Goal: Find contact information: Find contact information

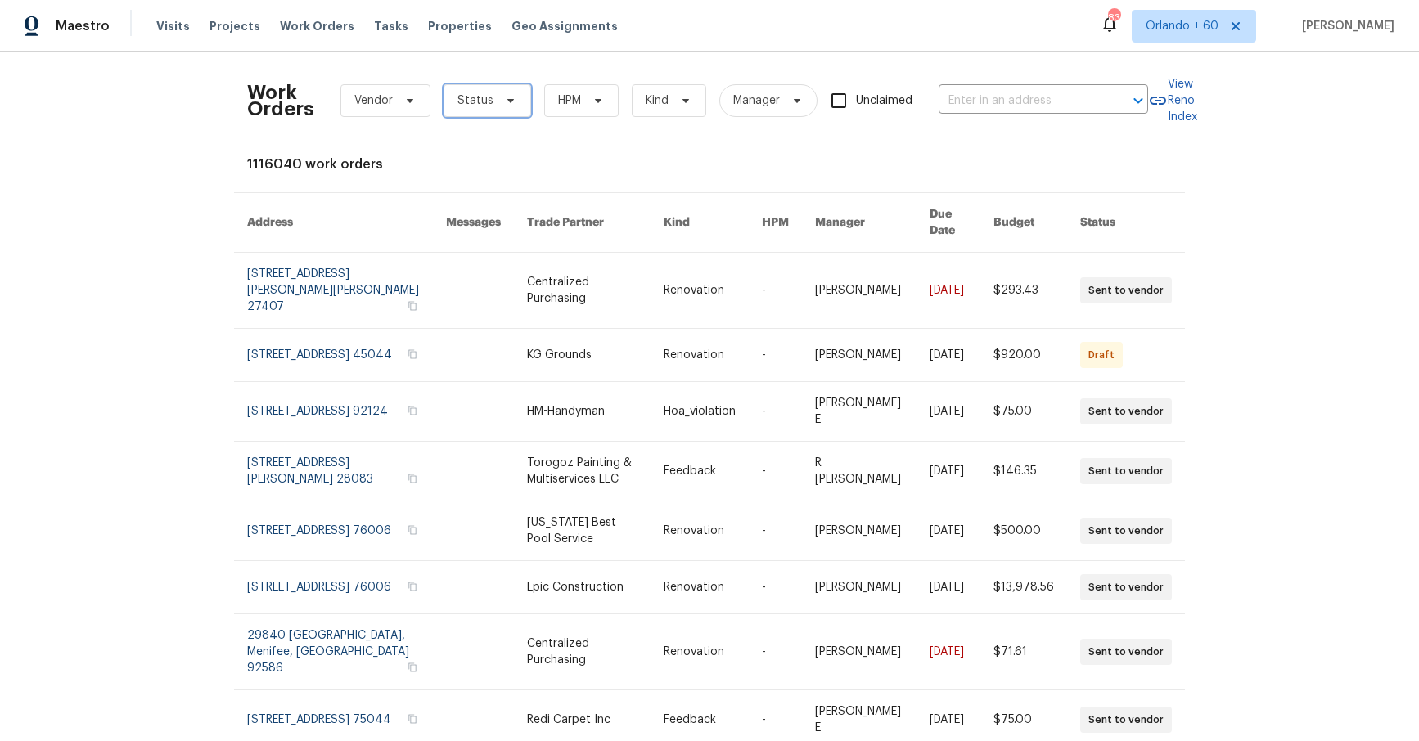
click at [492, 104] on span "Status" at bounding box center [487, 100] width 88 height 33
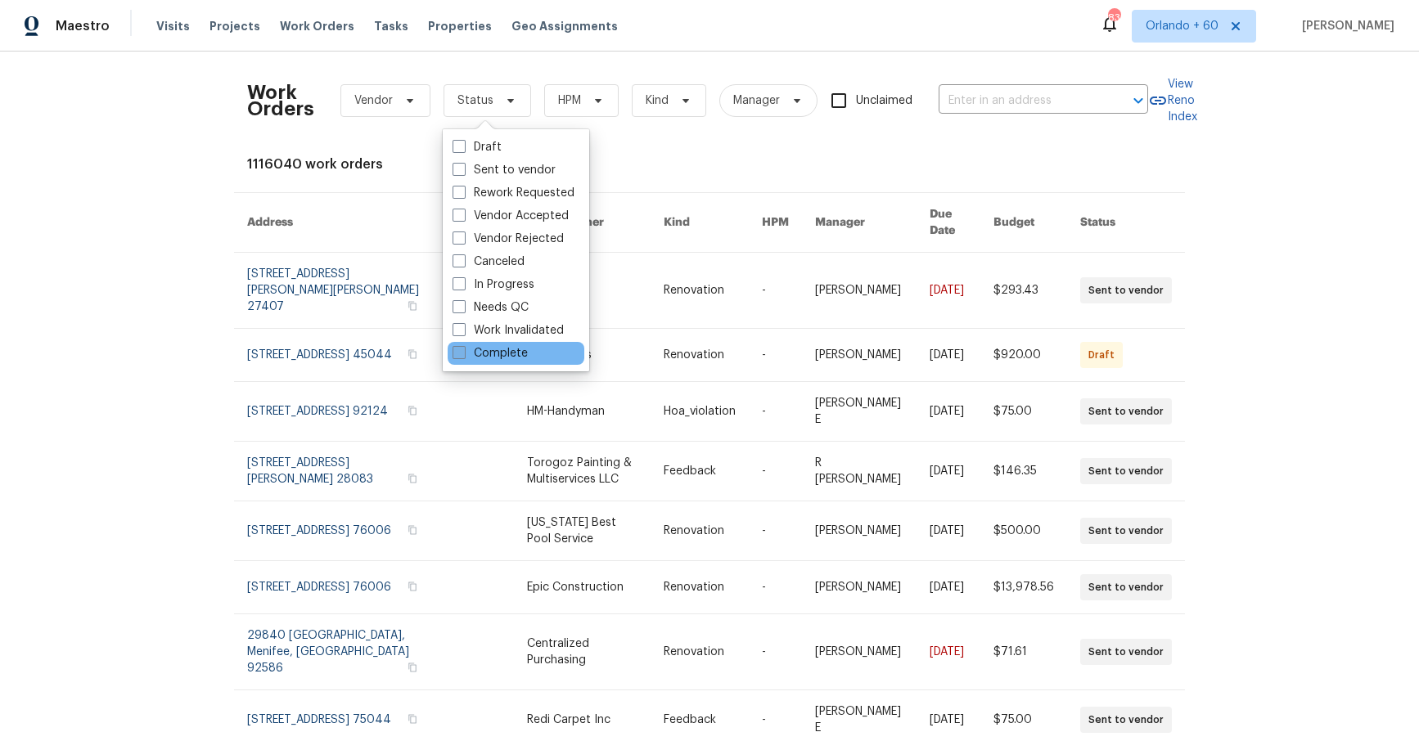
click at [493, 350] on label "Complete" at bounding box center [489, 353] width 75 height 16
click at [463, 350] on input "Complete" at bounding box center [457, 350] width 11 height 11
checkbox input "true"
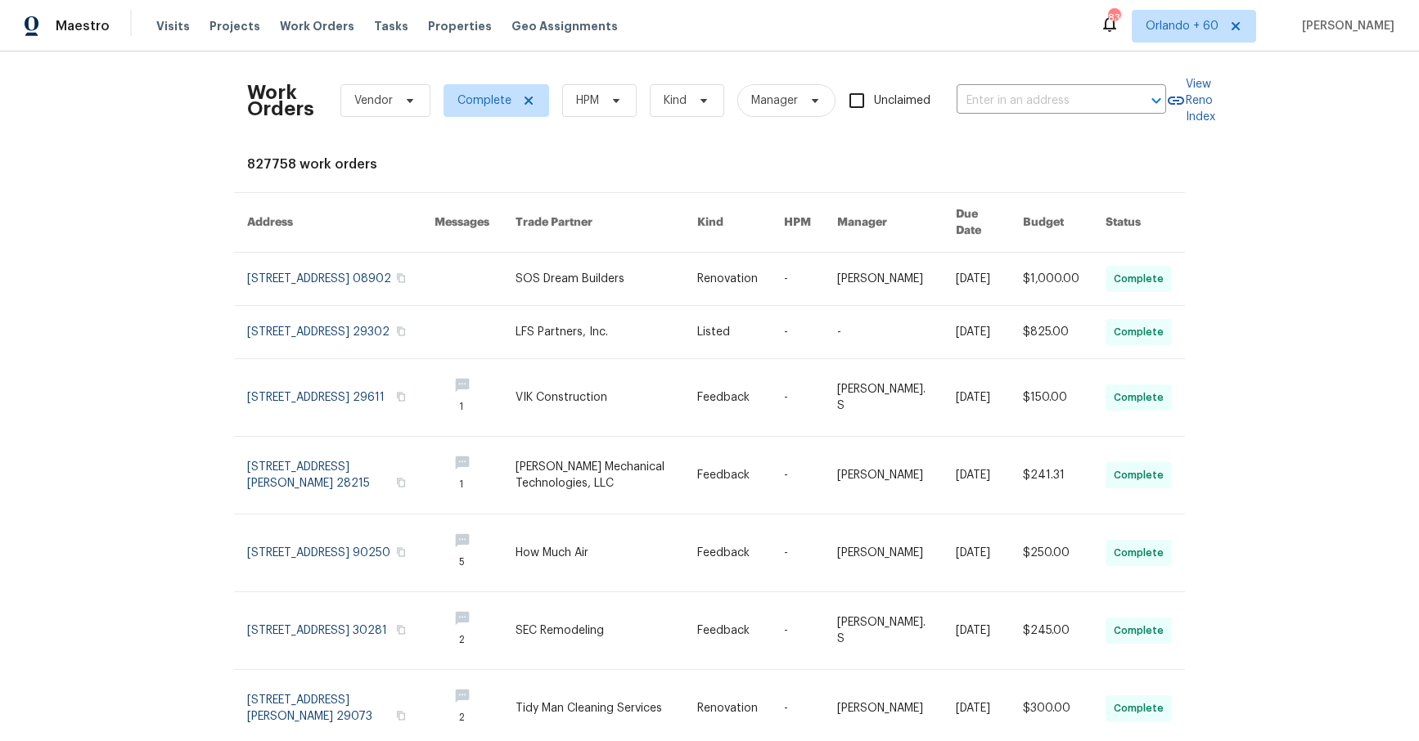
scroll to position [271, 0]
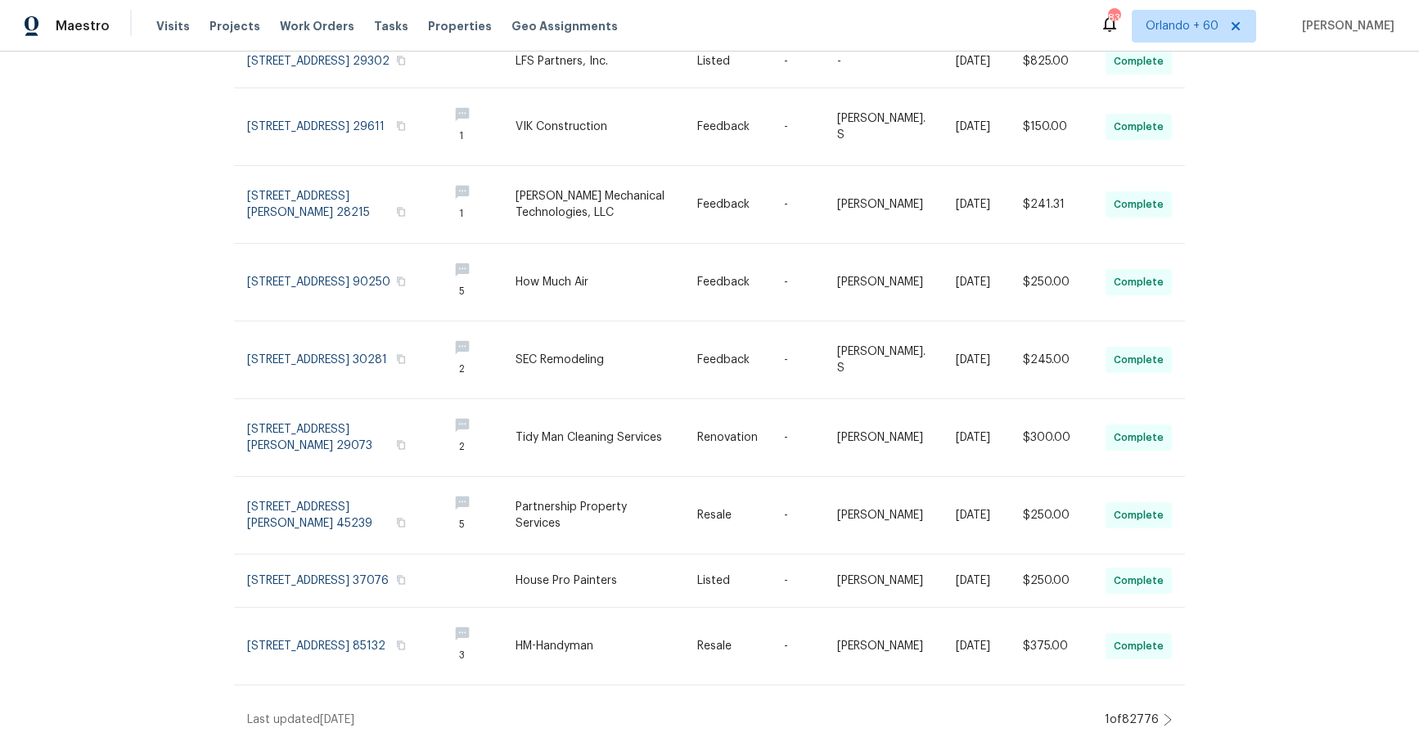
click at [1172, 715] on div "Work Orders Vendor Complete HPM Kind Manager Unclaimed ​ View Reno Index 827758…" at bounding box center [709, 397] width 1419 height 690
click at [1168, 720] on icon at bounding box center [1167, 719] width 8 height 13
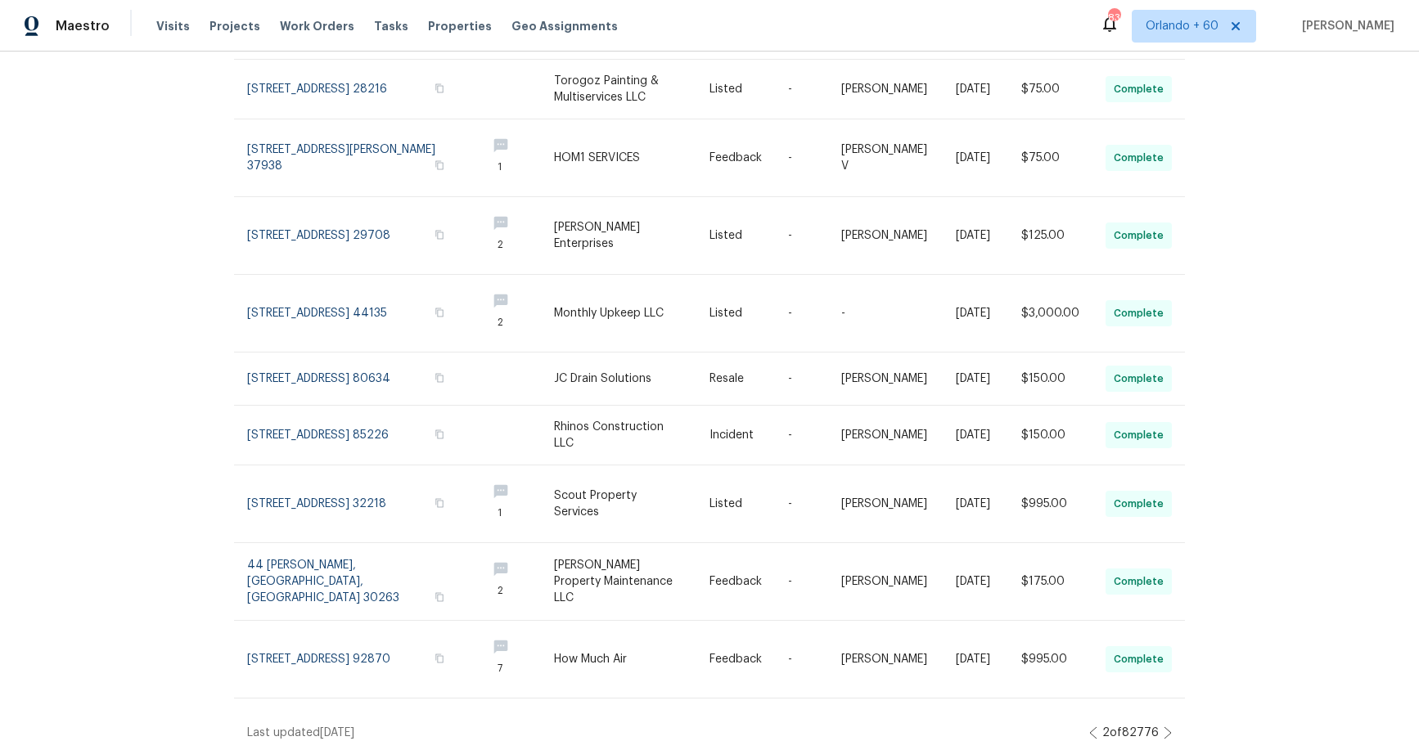
click at [1171, 721] on div "Work Orders Vendor Complete HPM Kind Manager Unclaimed ​ View Reno Index 827758…" at bounding box center [709, 397] width 1419 height 690
click at [1168, 727] on icon at bounding box center [1167, 732] width 7 height 11
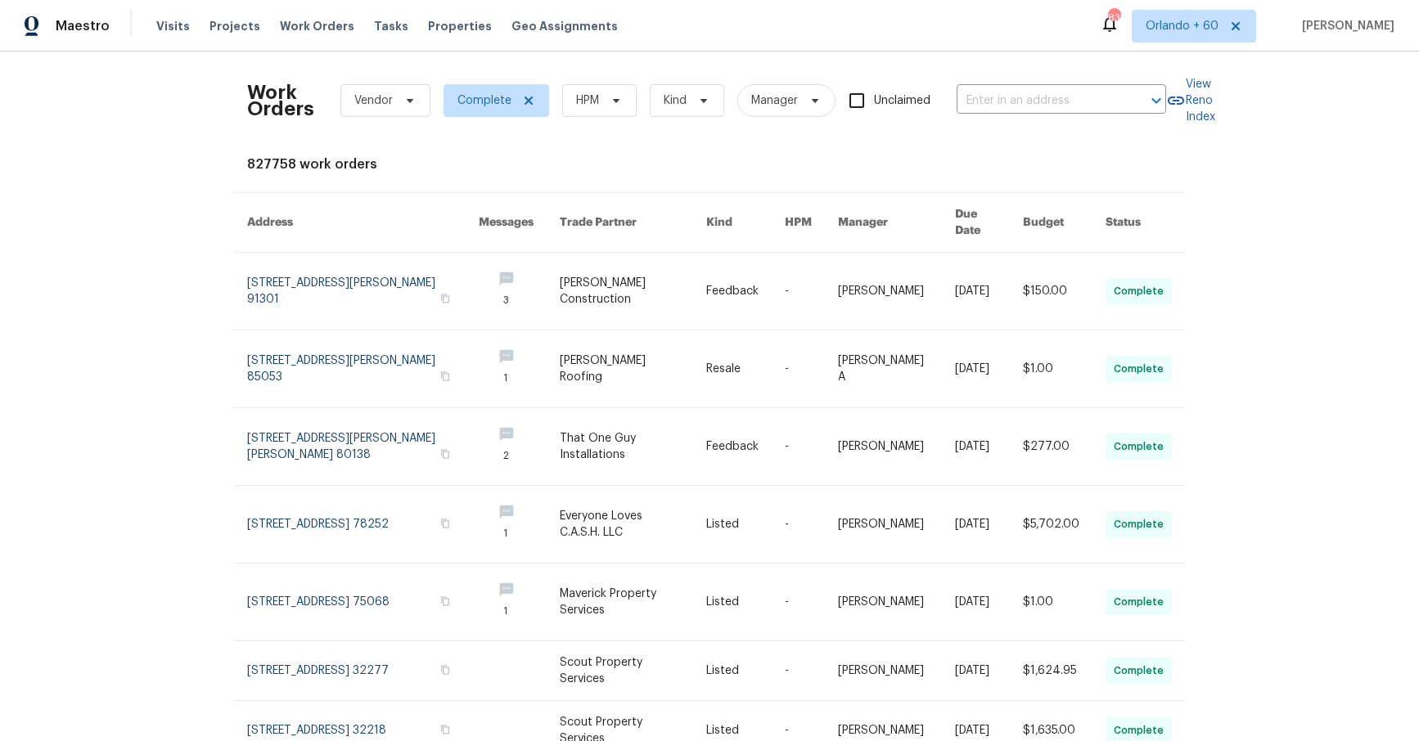
scroll to position [289, 0]
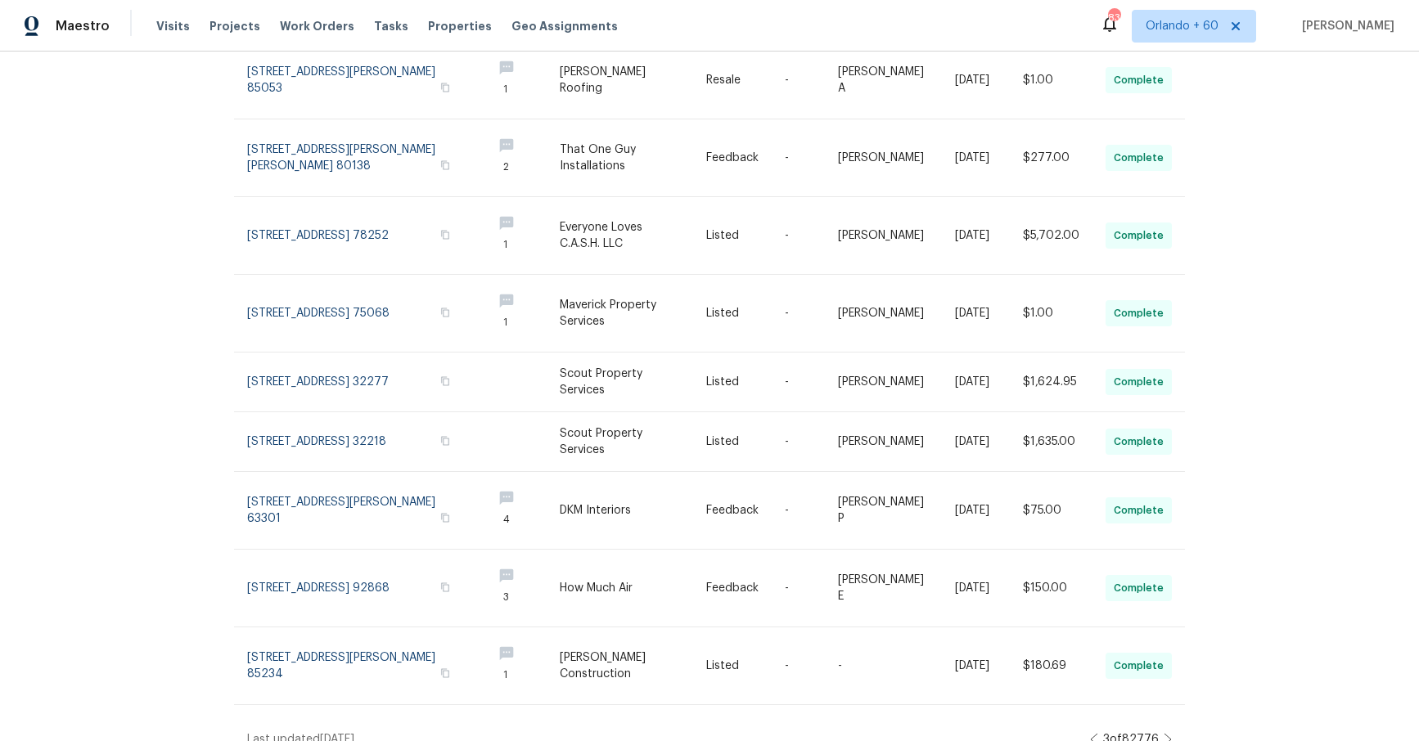
click at [1168, 734] on icon at bounding box center [1167, 739] width 7 height 11
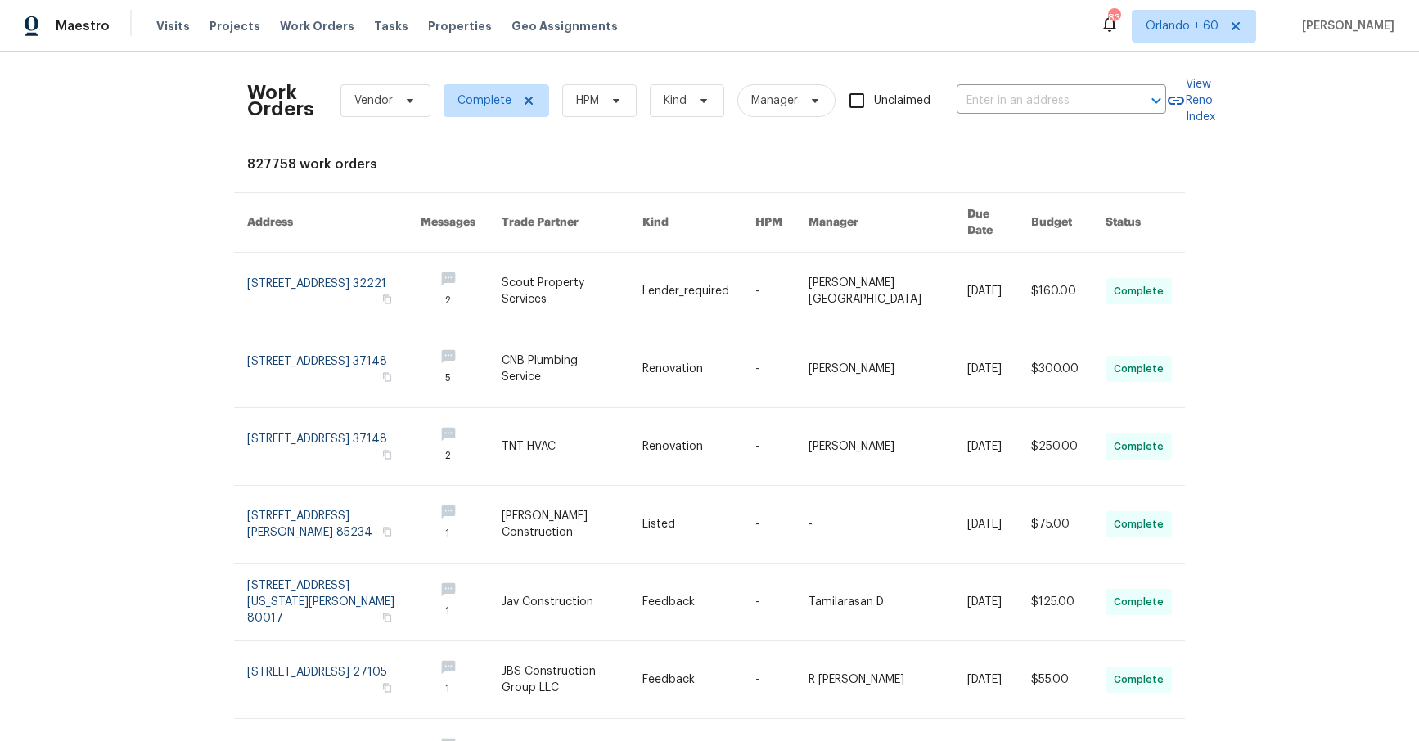
scroll to position [306, 0]
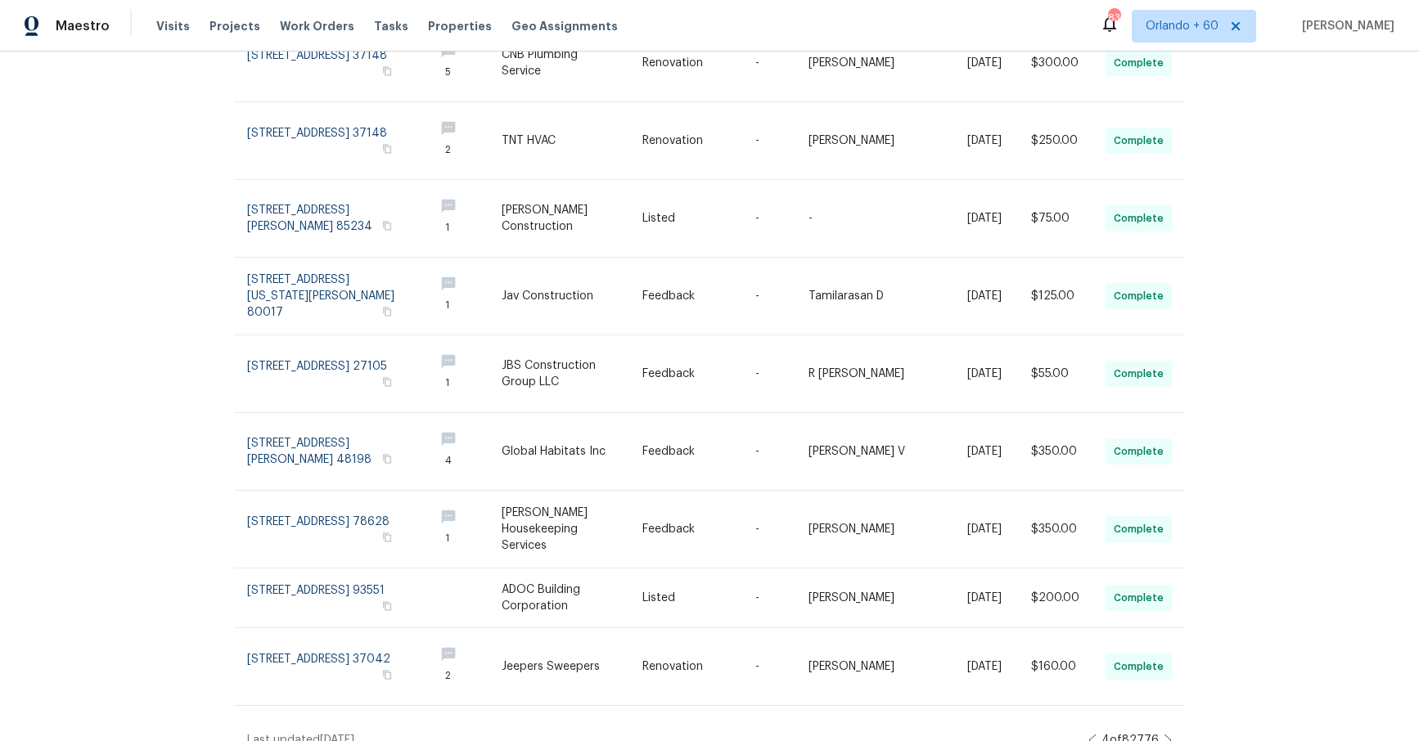
click at [1168, 735] on icon at bounding box center [1167, 740] width 7 height 11
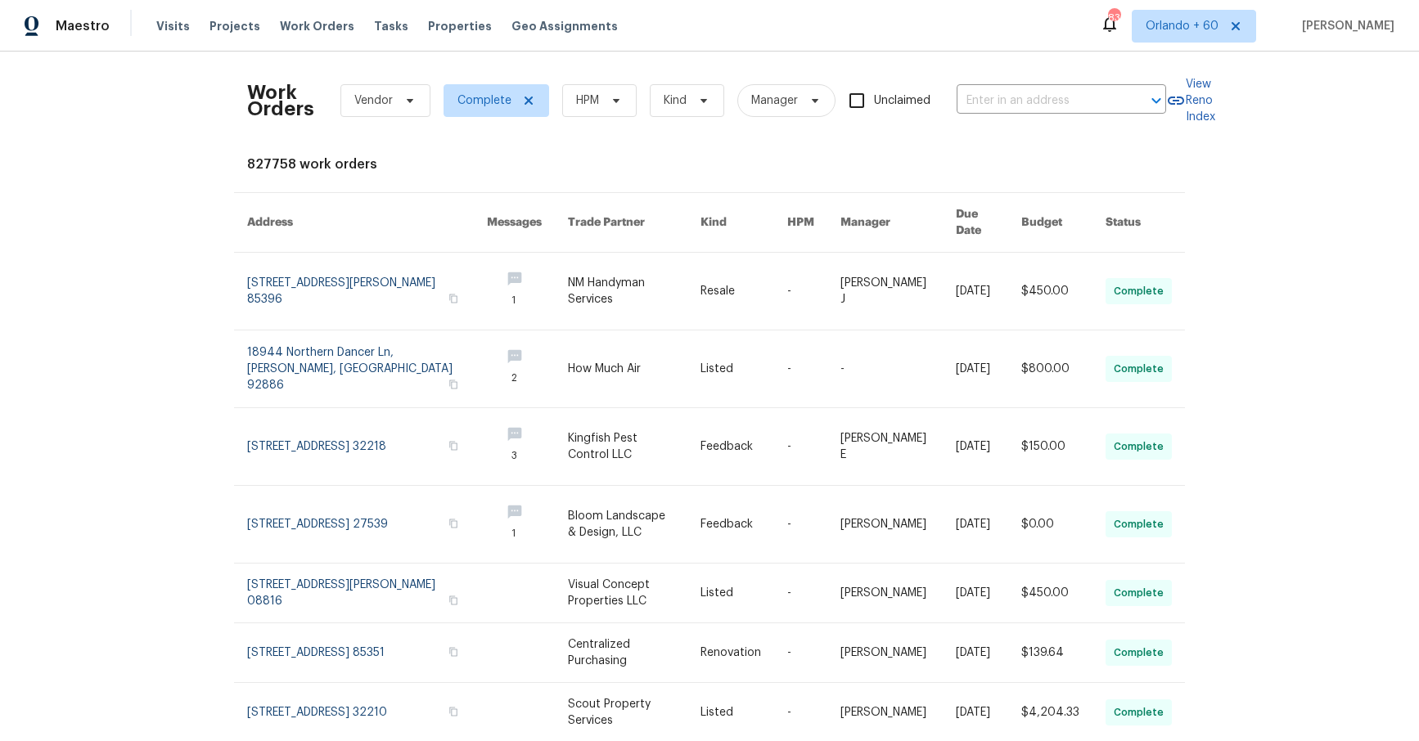
scroll to position [236, 0]
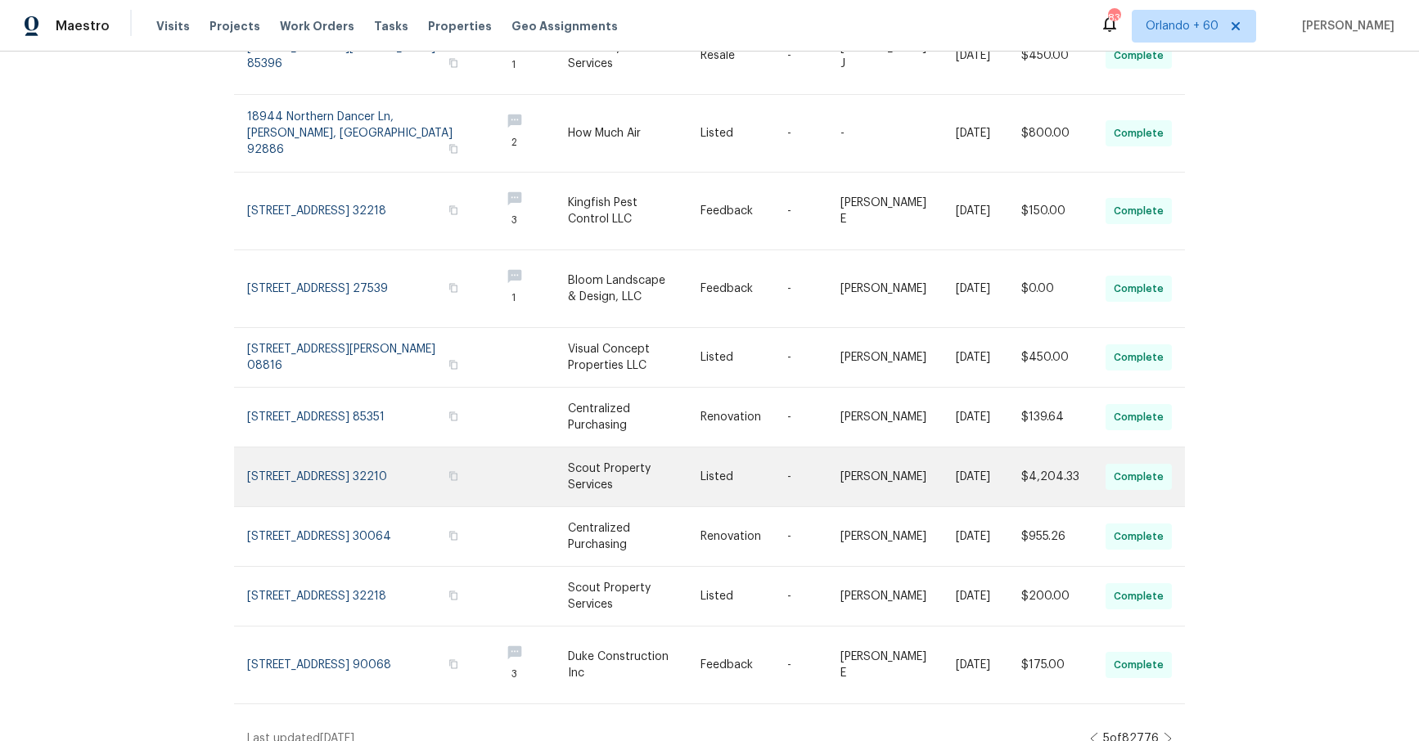
click at [346, 464] on link at bounding box center [367, 476] width 240 height 59
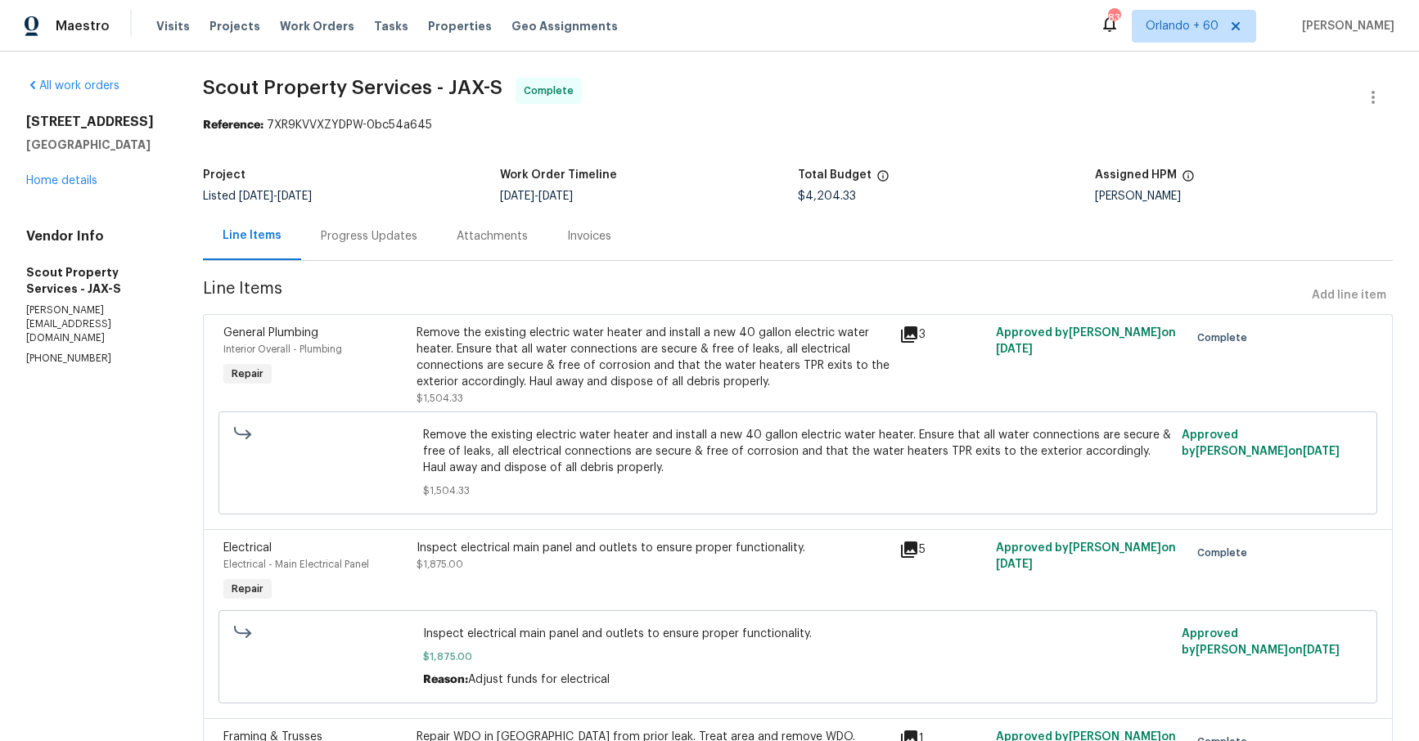
click at [593, 230] on div "Invoices" at bounding box center [589, 236] width 44 height 16
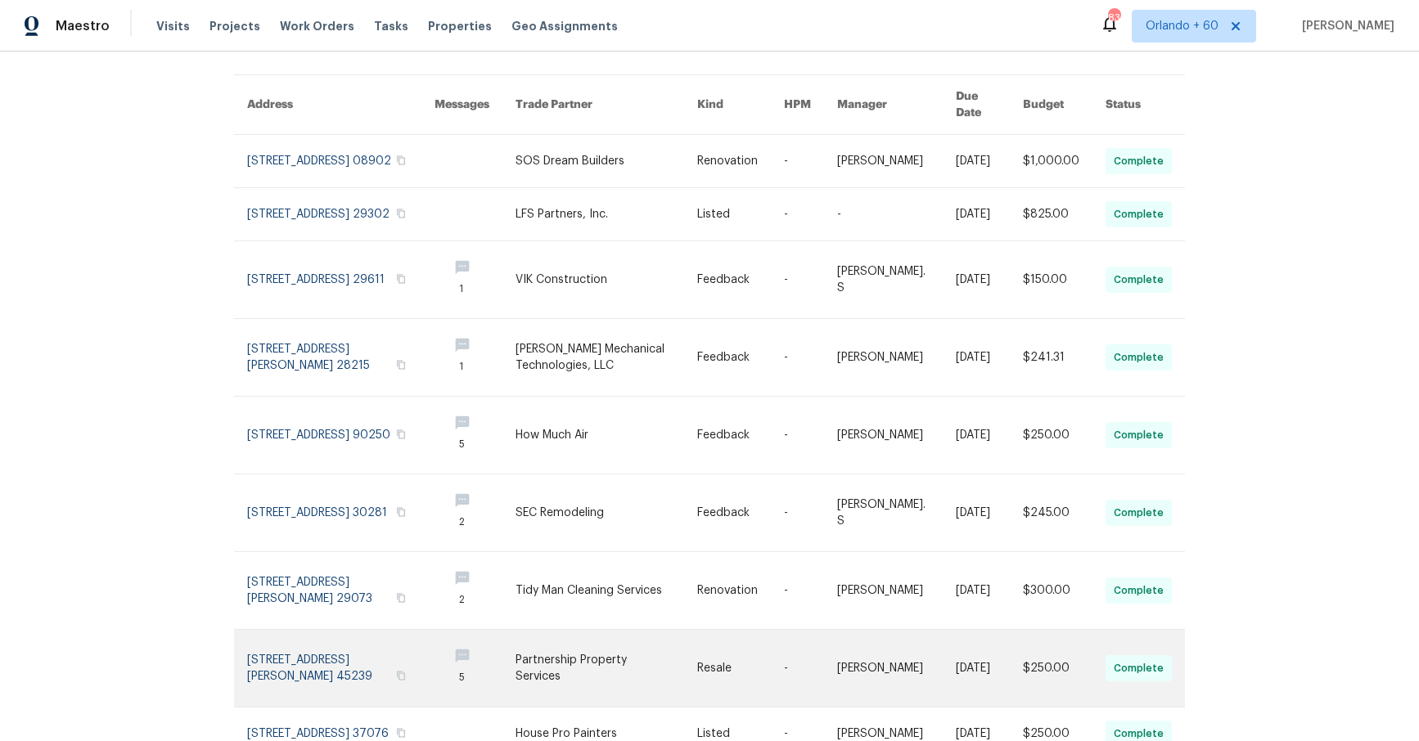
scroll to position [271, 0]
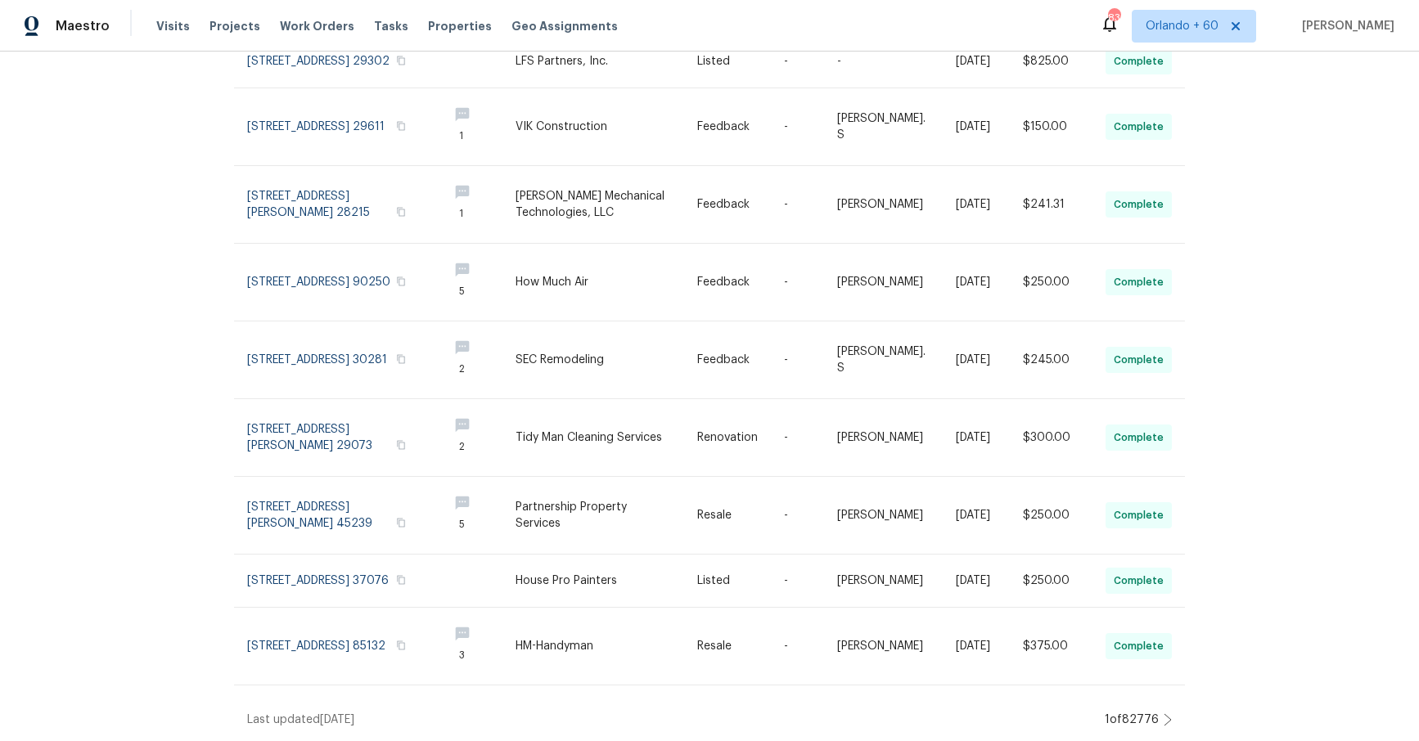
click at [1161, 725] on div "1 of 82776" at bounding box center [1135, 720] width 72 height 16
click at [1166, 723] on icon at bounding box center [1167, 719] width 8 height 13
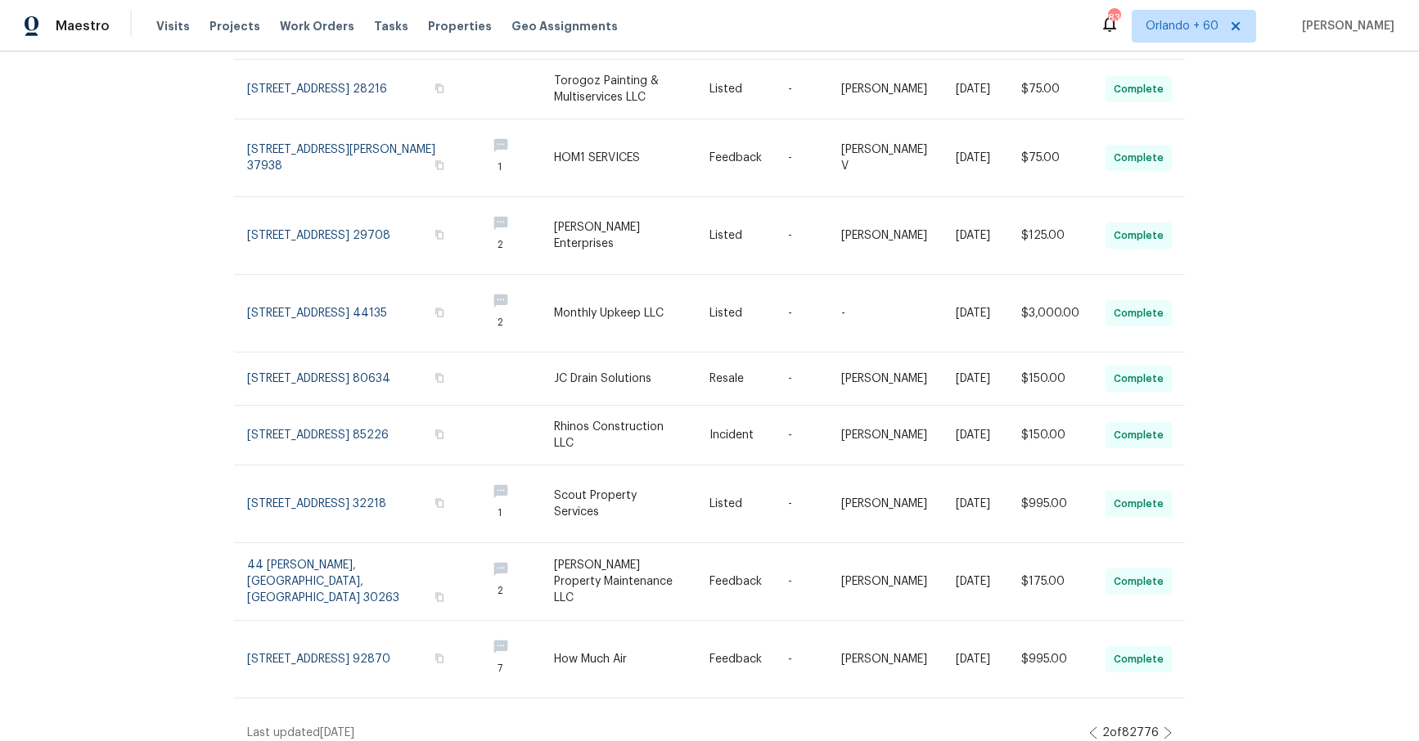
click at [1169, 726] on icon at bounding box center [1167, 732] width 8 height 13
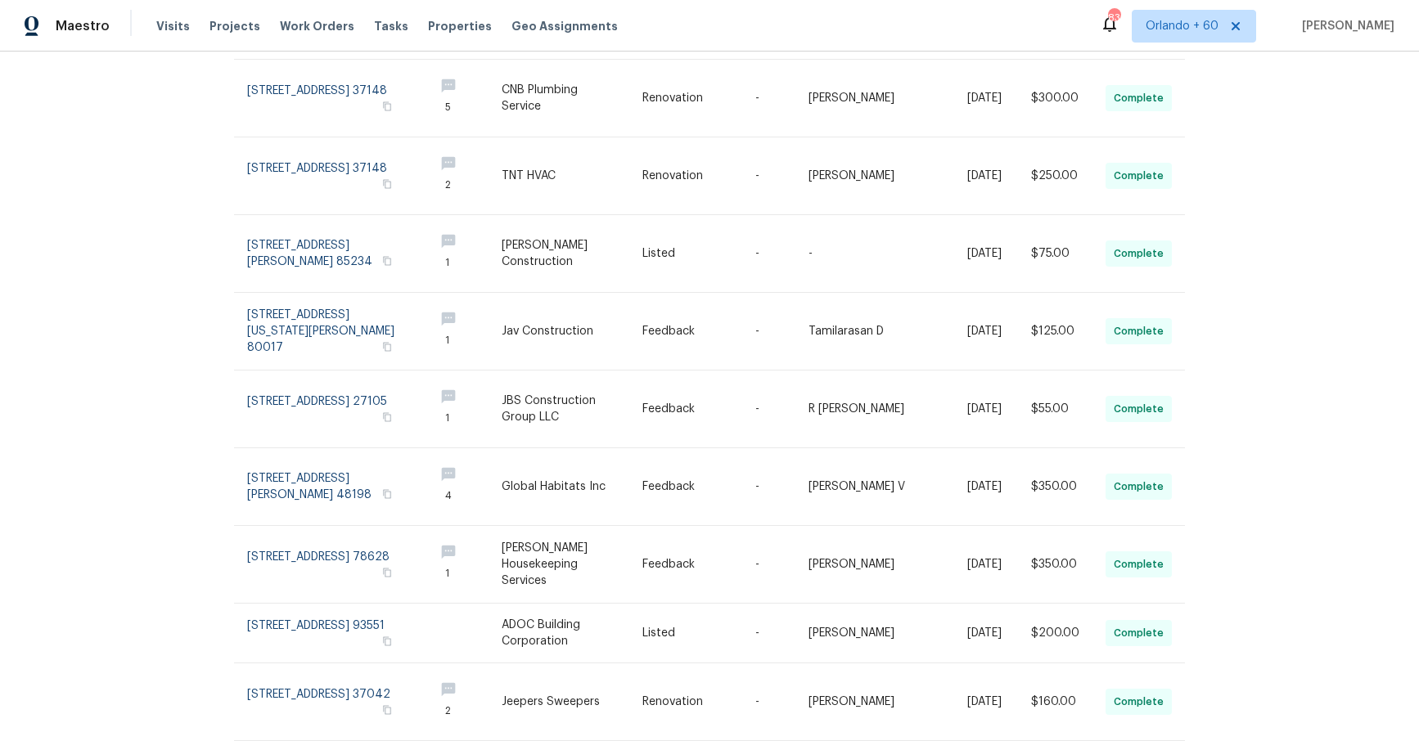
scroll to position [306, 0]
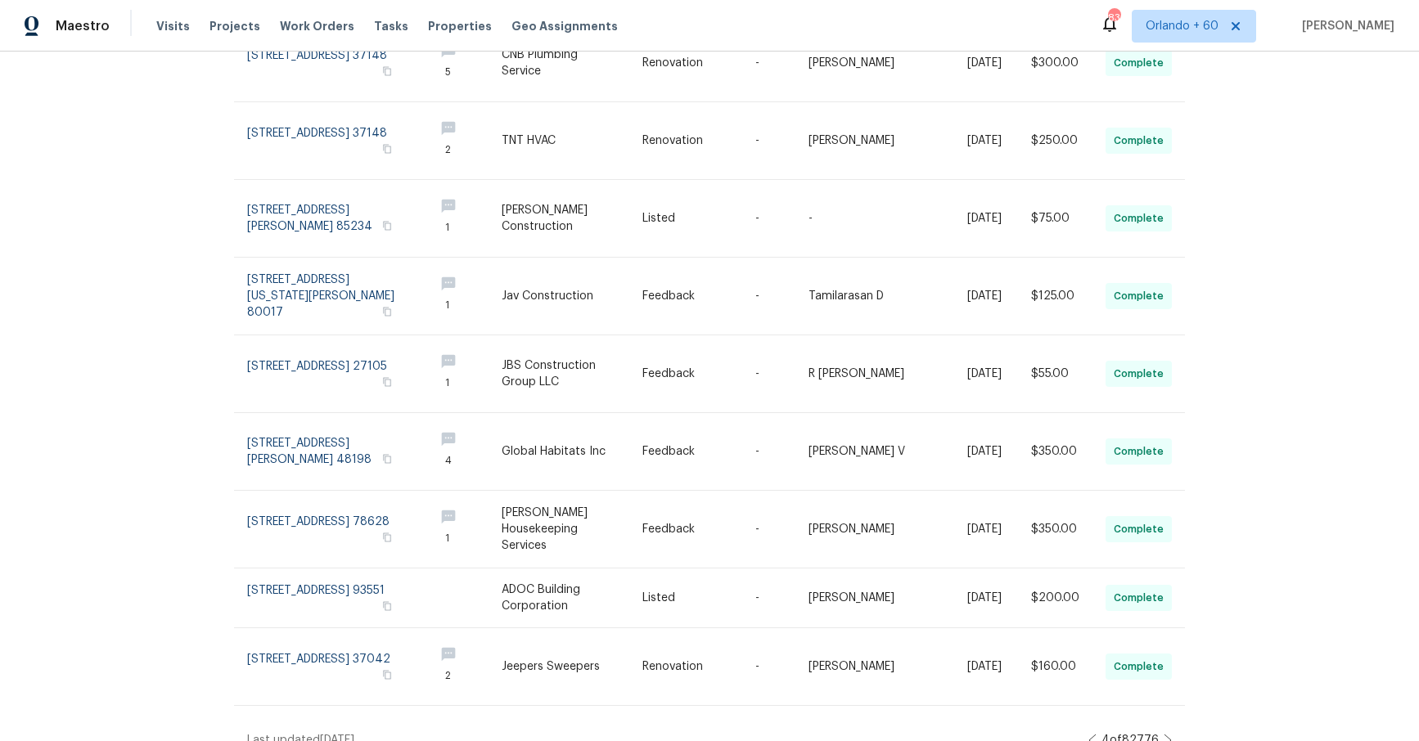
click at [1170, 734] on icon at bounding box center [1167, 740] width 8 height 13
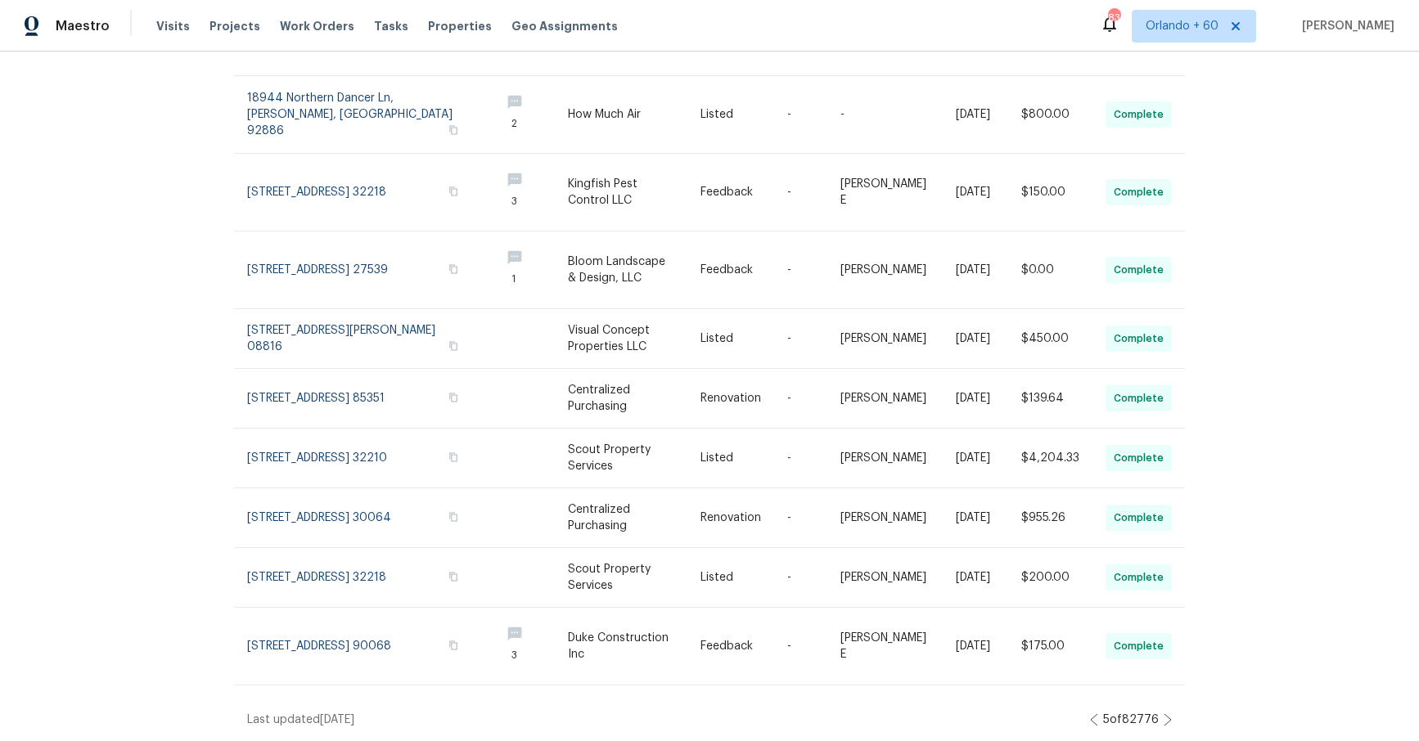
scroll to position [236, 0]
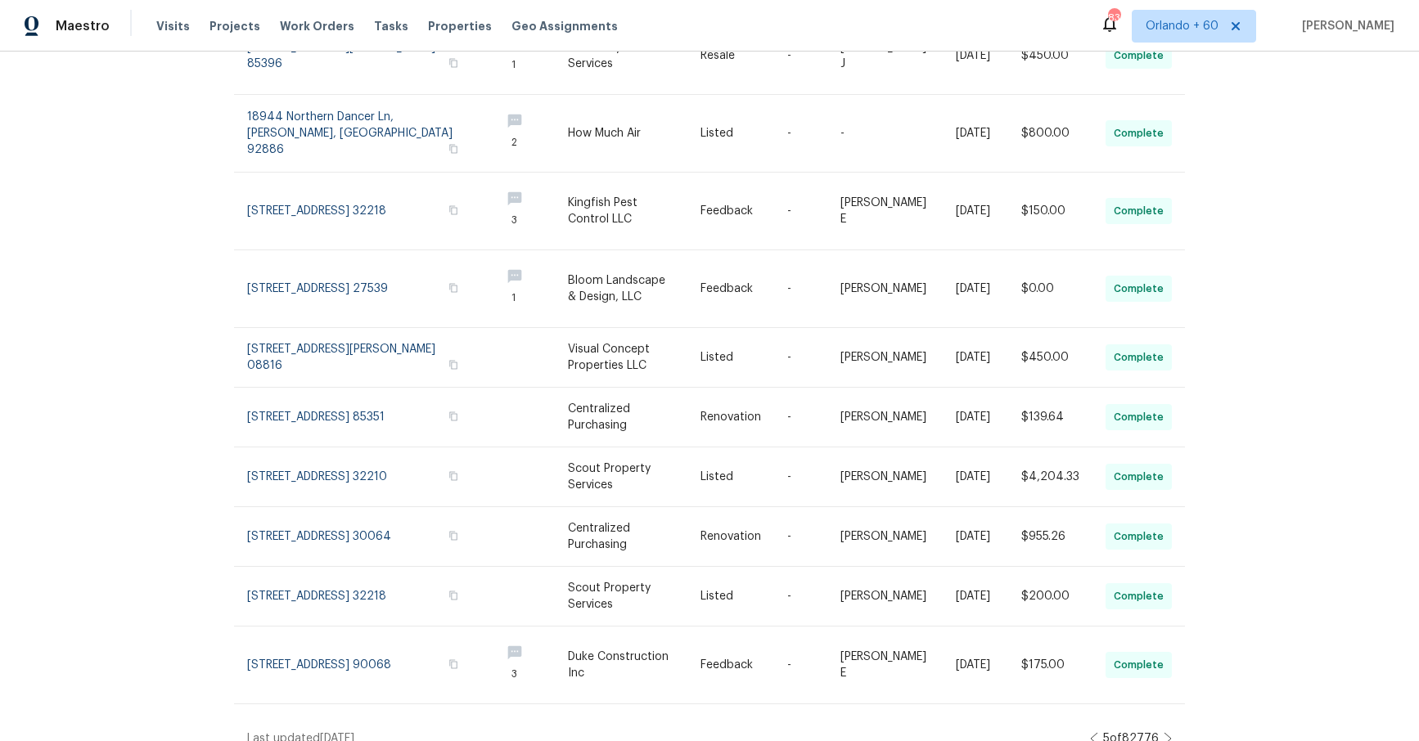
click at [1169, 732] on icon at bounding box center [1167, 738] width 8 height 13
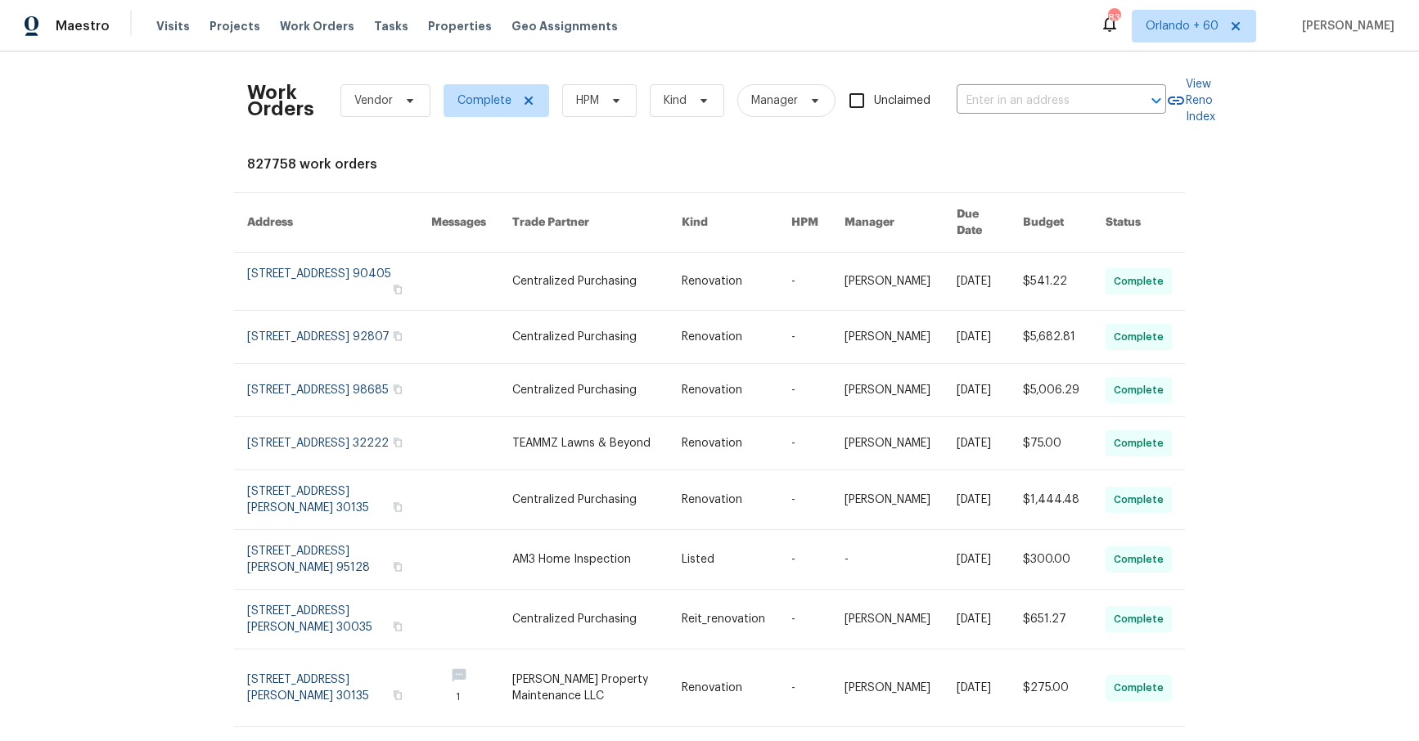
scroll to position [165, 0]
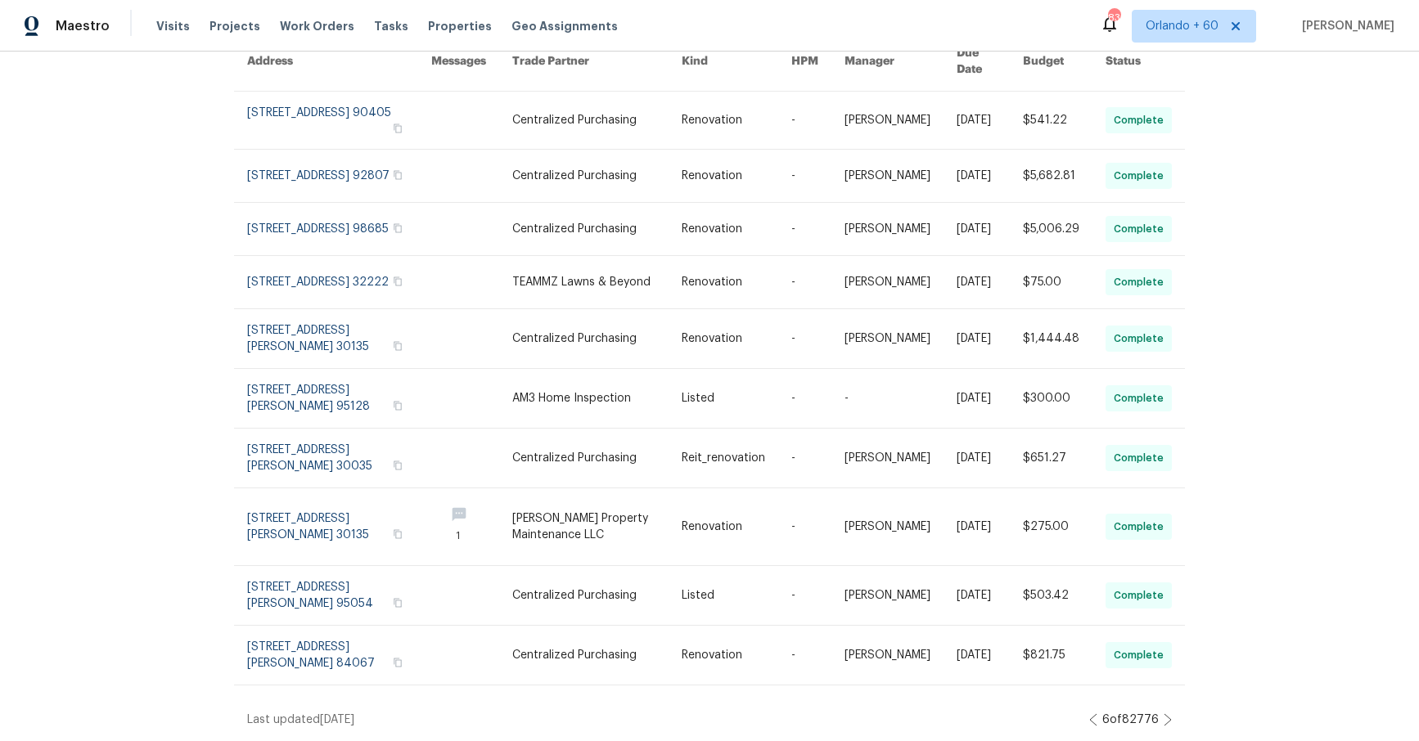
click at [1170, 722] on icon at bounding box center [1167, 719] width 8 height 13
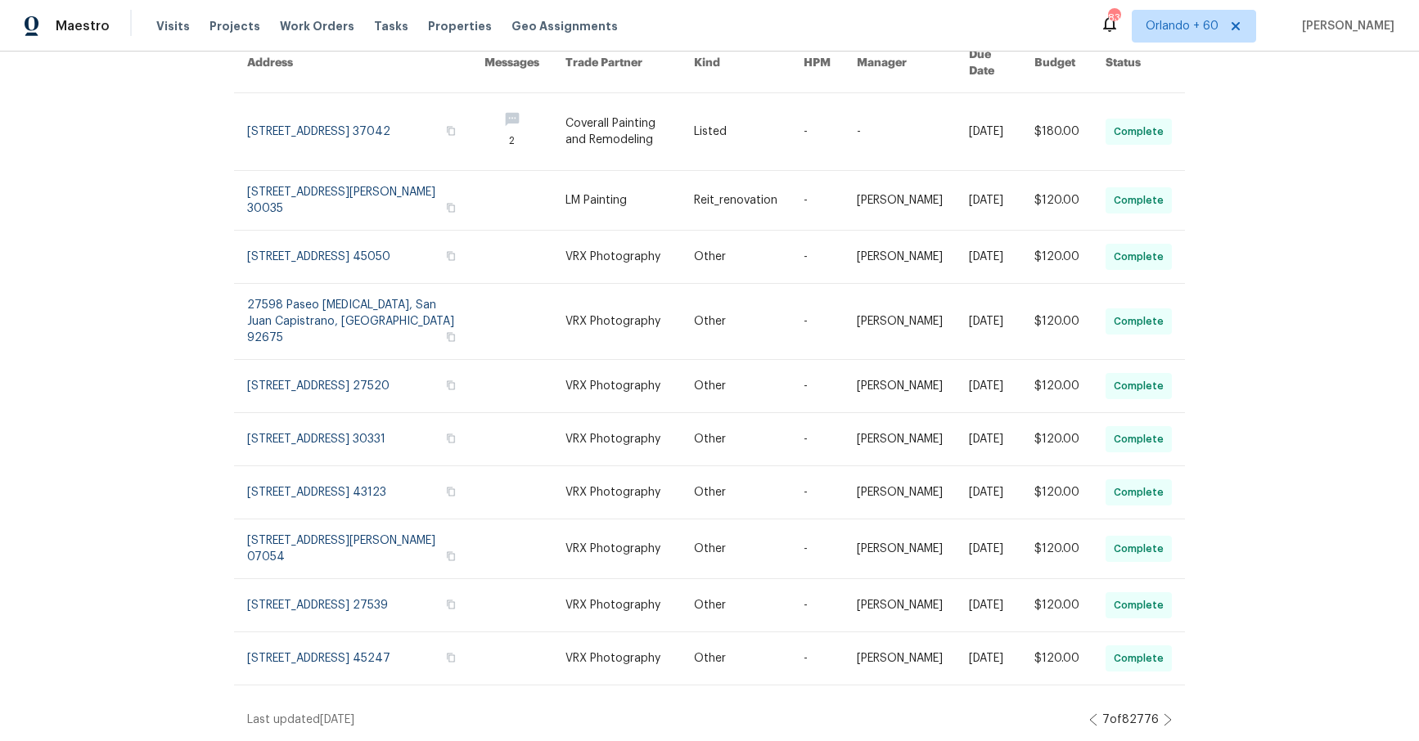
click at [1171, 722] on icon at bounding box center [1167, 719] width 8 height 13
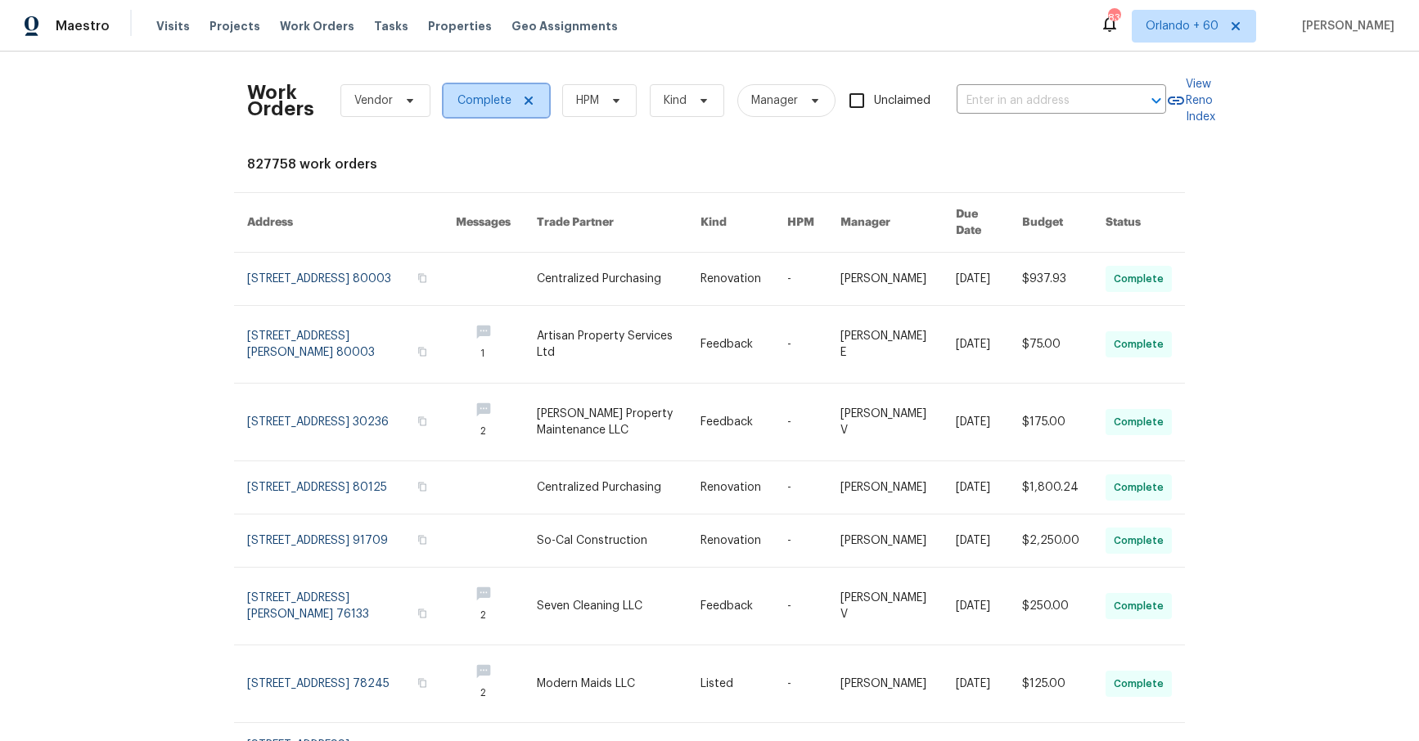
click at [528, 99] on icon at bounding box center [528, 101] width 8 height 8
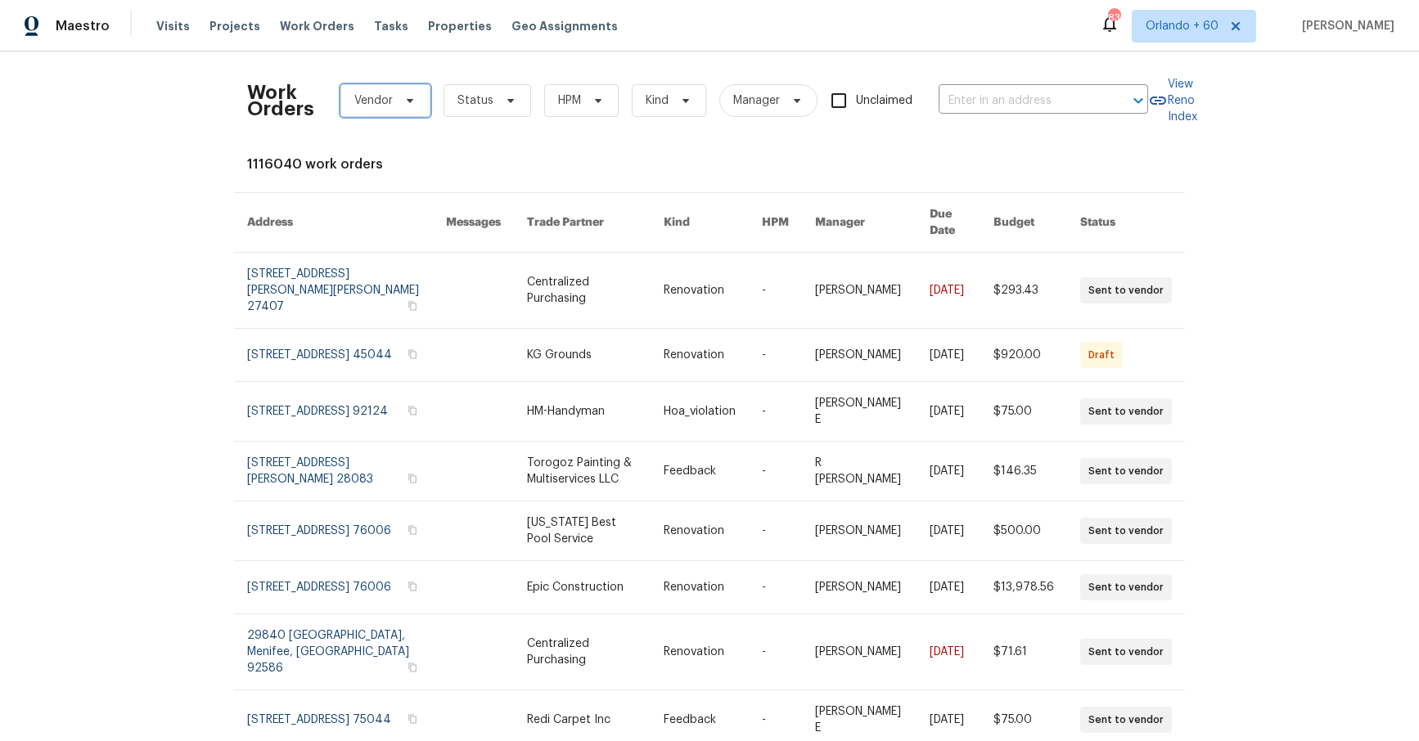
drag, startPoint x: 395, startPoint y: 97, endPoint x: 414, endPoint y: 127, distance: 35.6
click at [395, 97] on span "Vendor" at bounding box center [385, 100] width 90 height 33
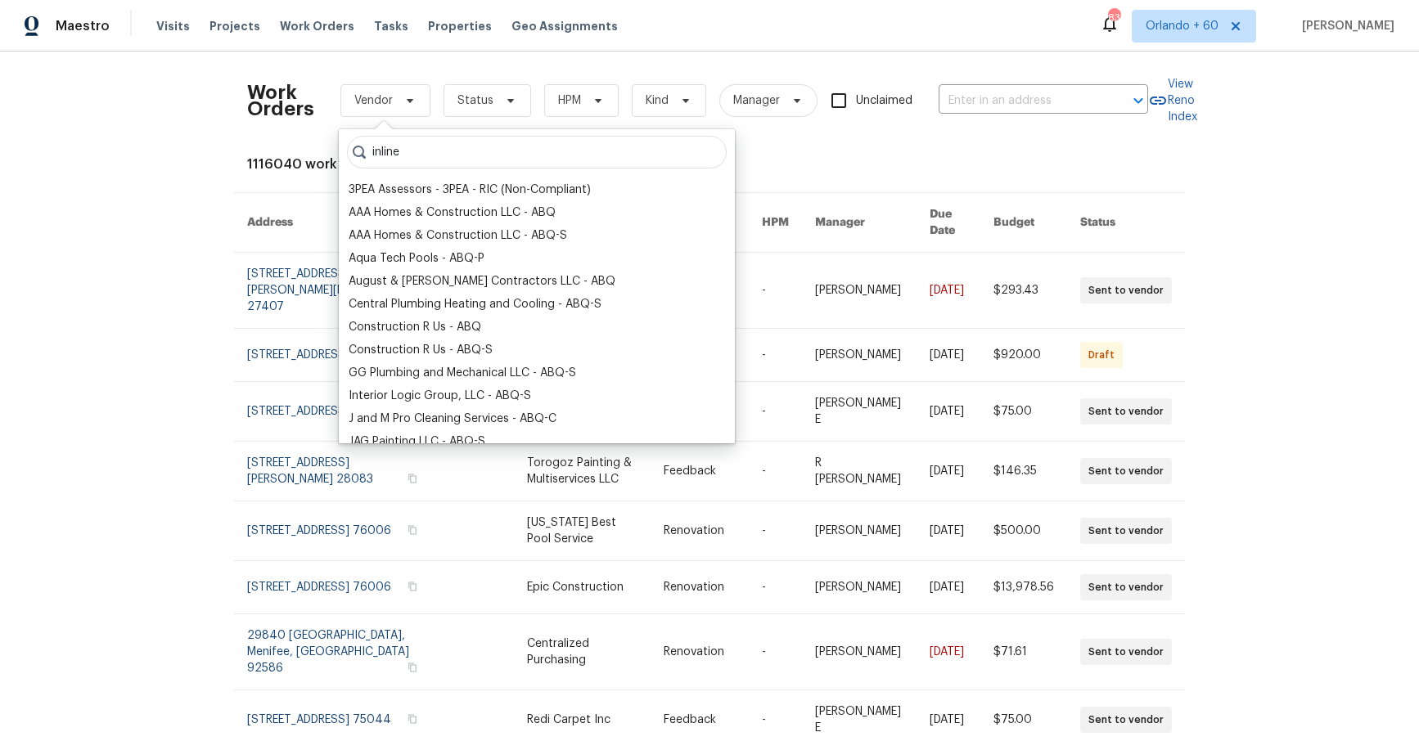
type input "inline"
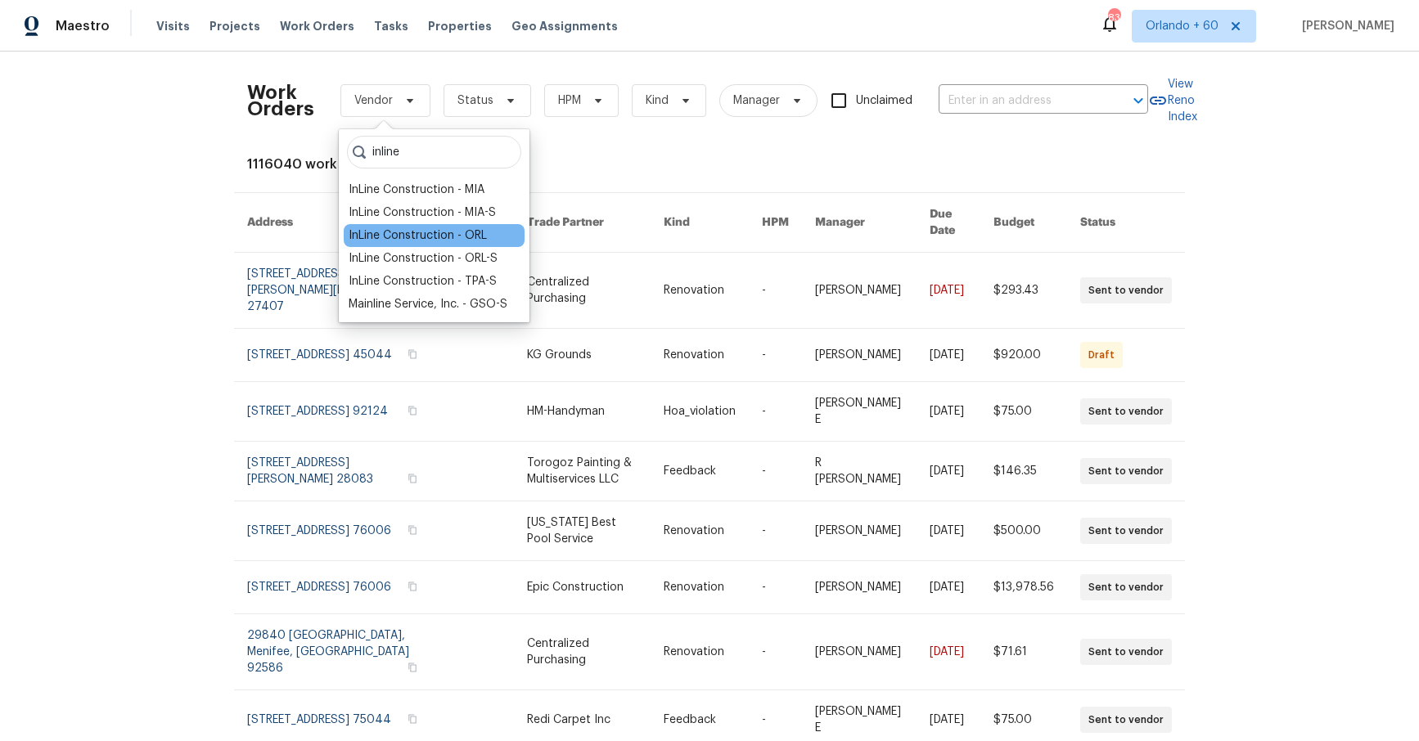
click at [425, 234] on div "InLine Construction - ORL" at bounding box center [417, 235] width 138 height 16
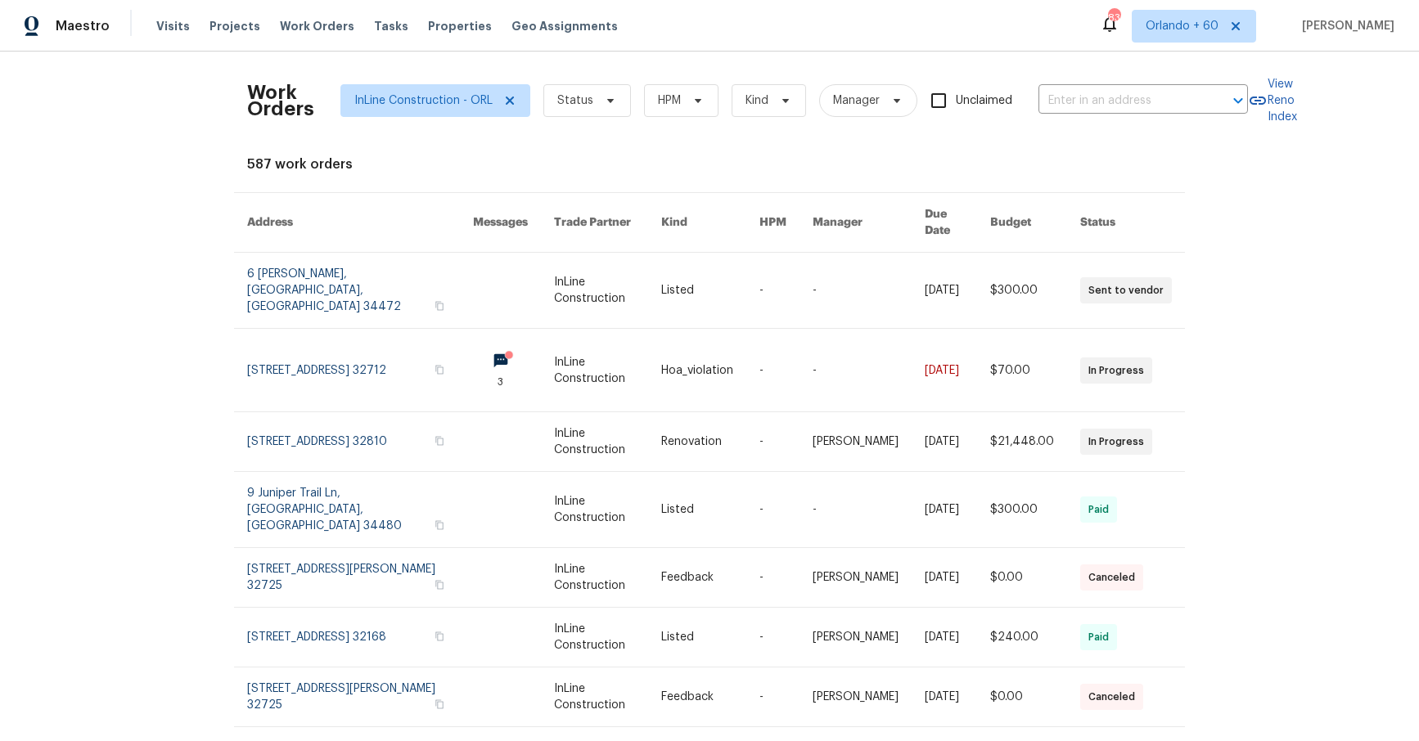
scroll to position [212, 0]
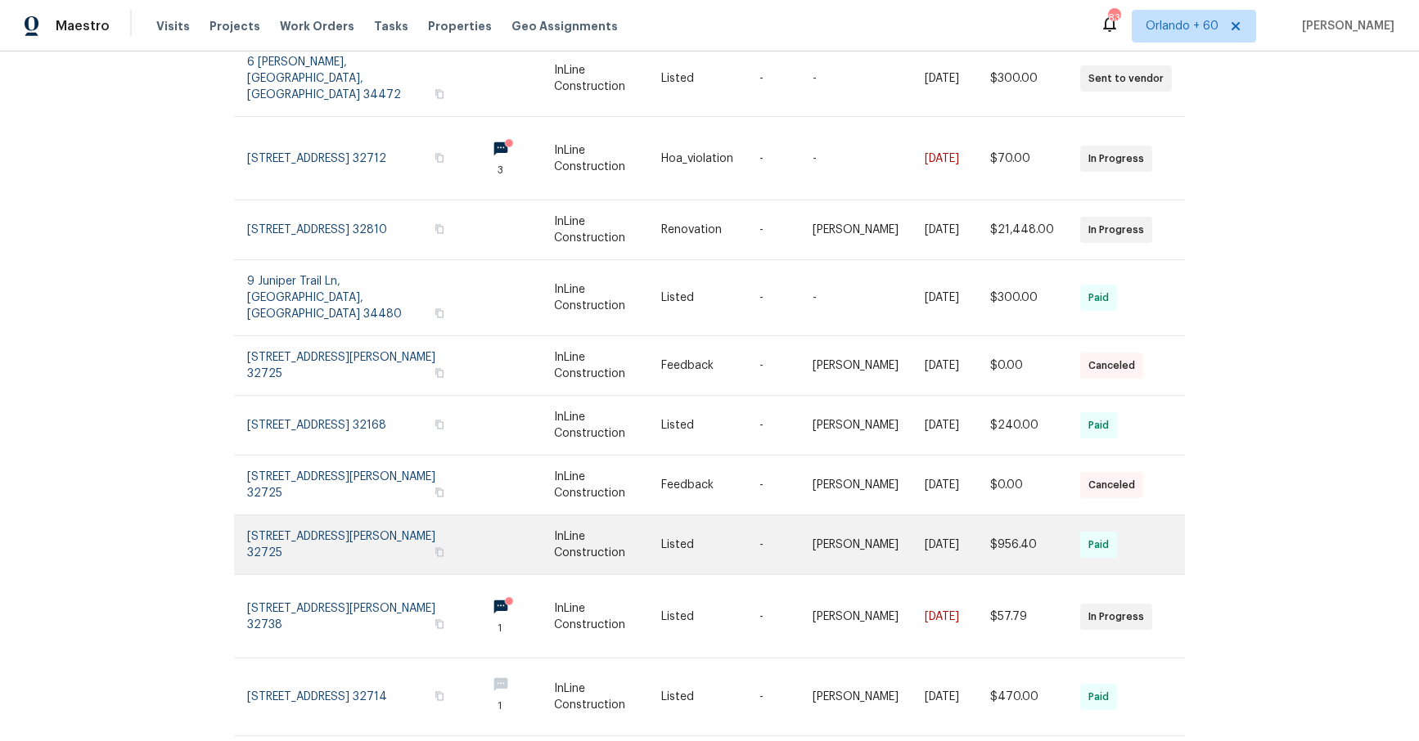
click at [371, 515] on link at bounding box center [360, 544] width 226 height 59
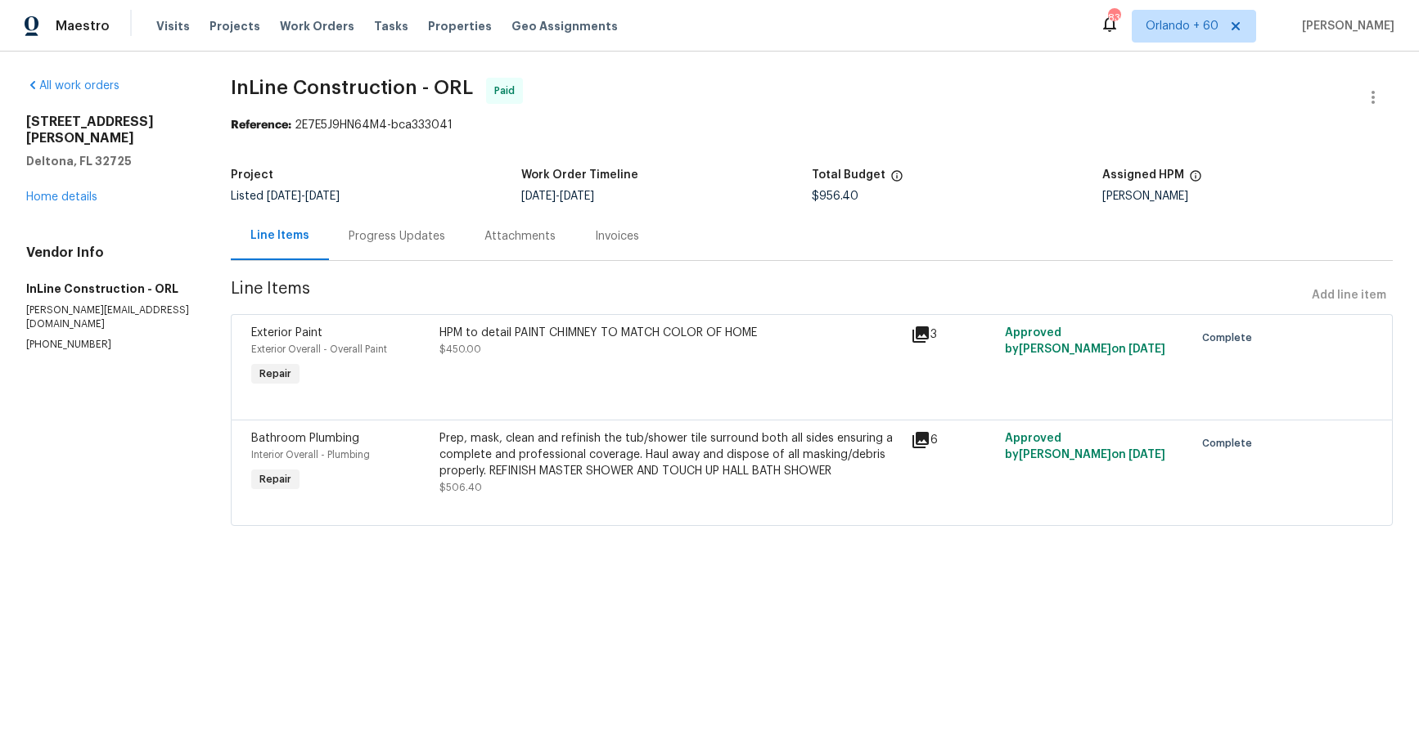
drag, startPoint x: 630, startPoint y: 241, endPoint x: 660, endPoint y: 264, distance: 38.5
click at [630, 241] on div "Invoices" at bounding box center [617, 236] width 44 height 16
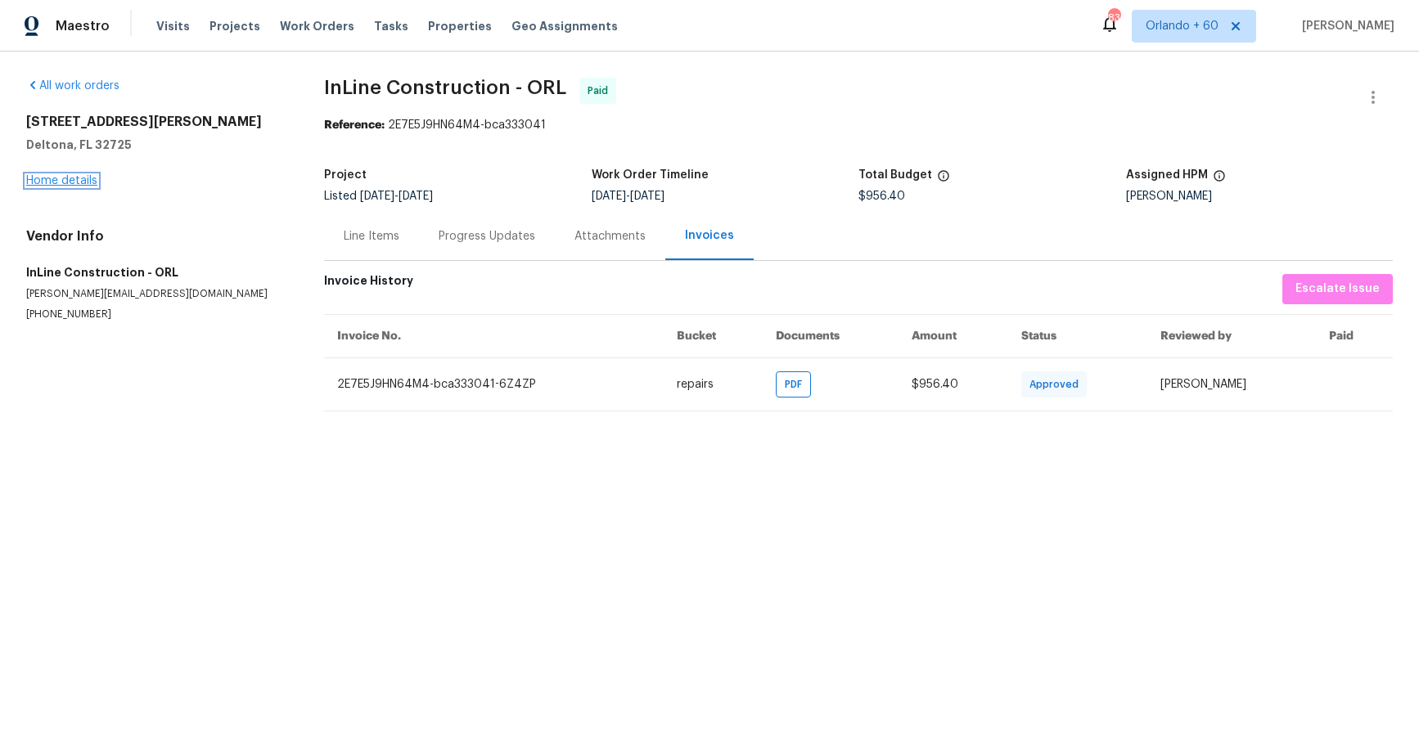
click at [88, 179] on link "Home details" at bounding box center [61, 180] width 71 height 11
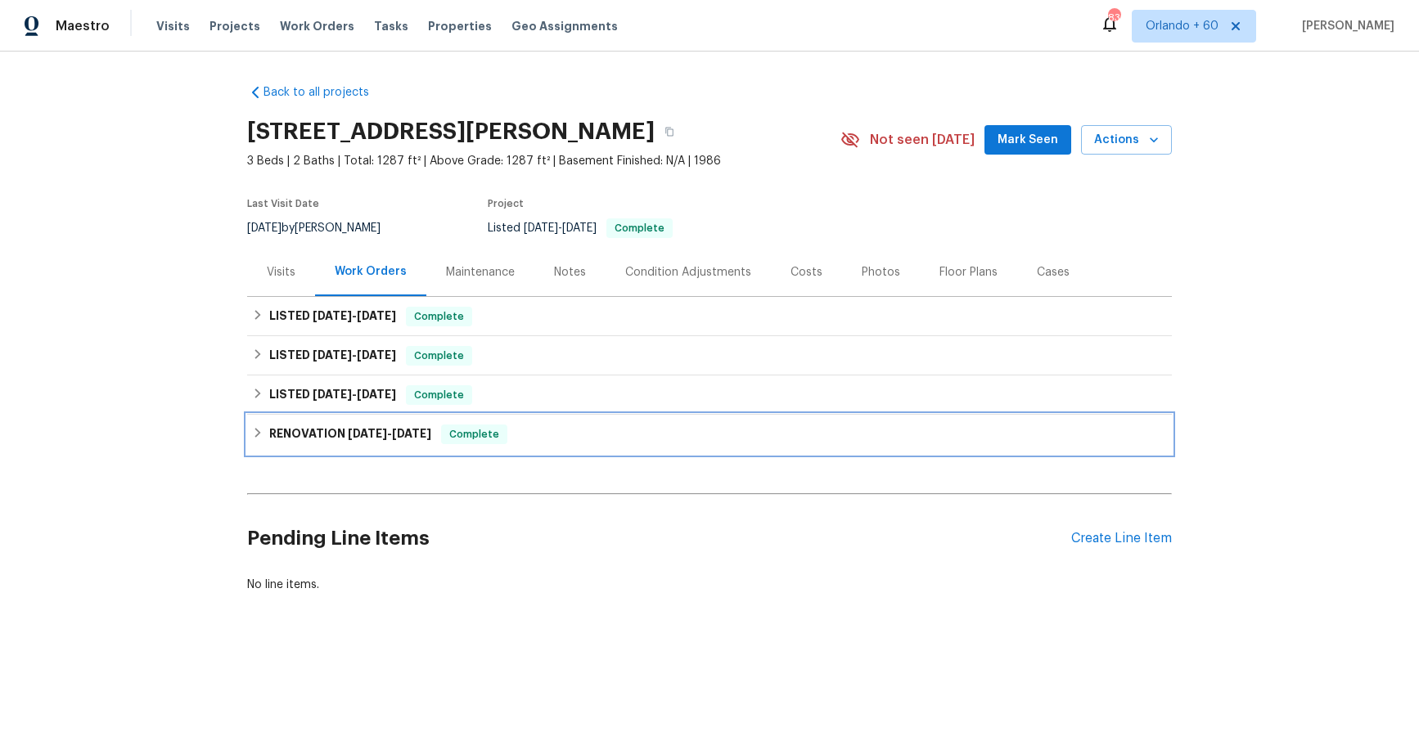
click at [308, 434] on h6 "RENOVATION [DATE] - [DATE]" at bounding box center [350, 435] width 162 height 20
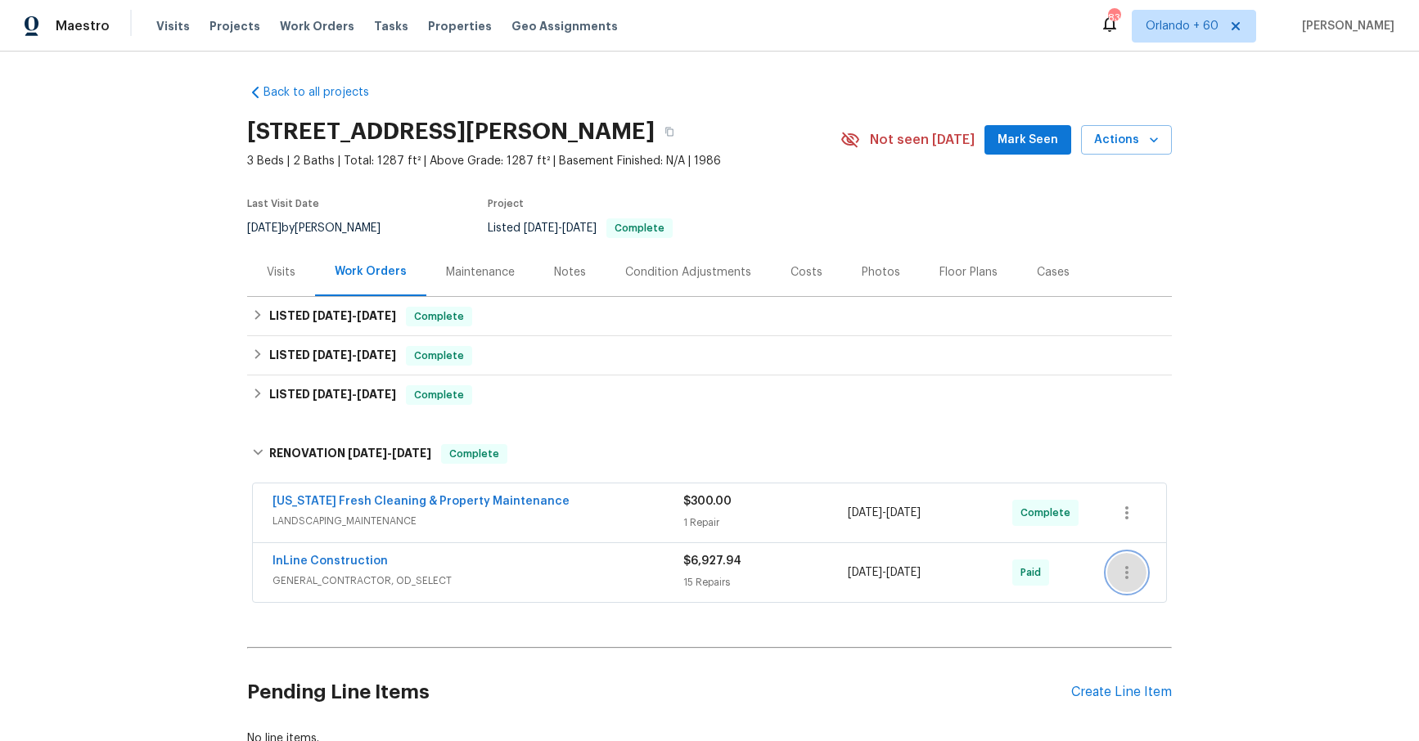
click at [1129, 575] on icon "button" at bounding box center [1127, 573] width 20 height 20
click at [1175, 628] on li "View In Trade Partner Portal" at bounding box center [1195, 627] width 177 height 27
click at [308, 558] on div at bounding box center [709, 370] width 1419 height 741
click at [329, 560] on link "InLine Construction" at bounding box center [329, 560] width 115 height 11
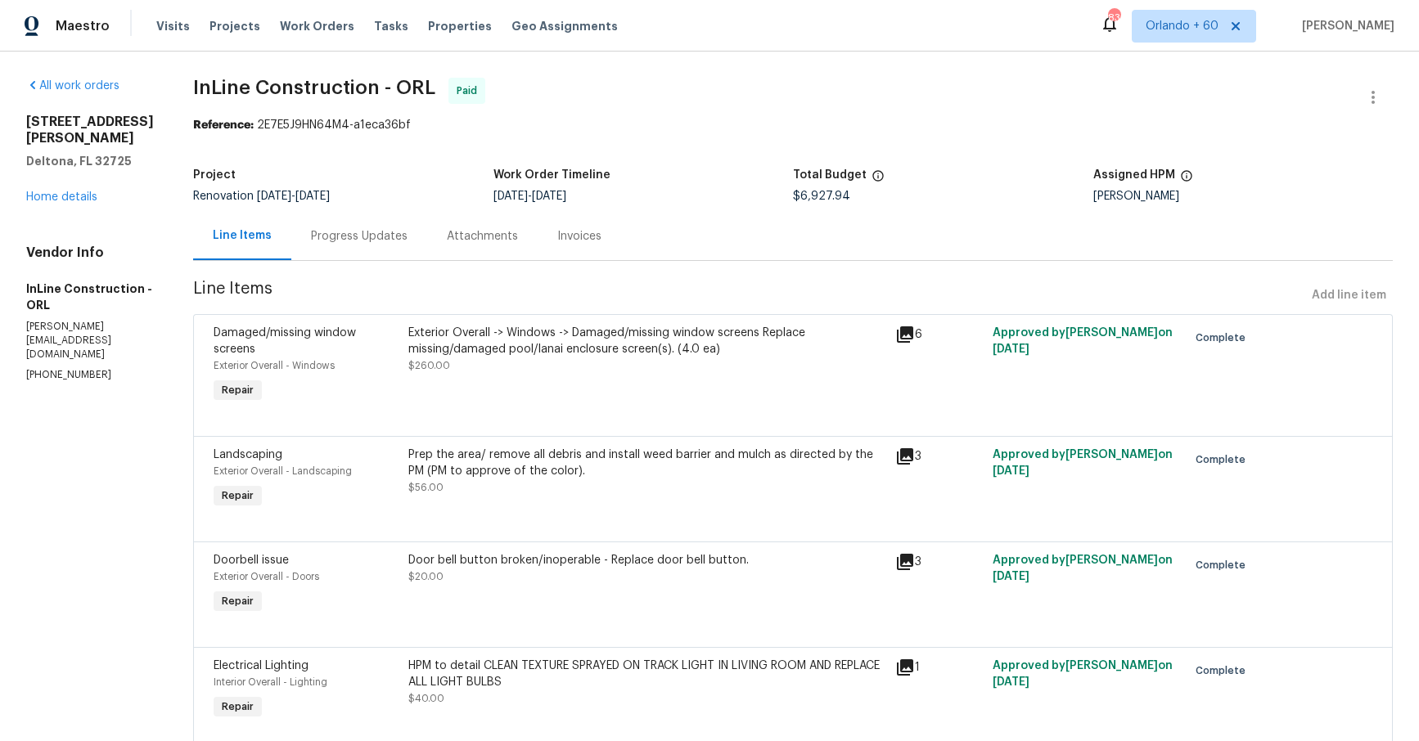
click at [126, 320] on p "[PERSON_NAME][EMAIL_ADDRESS][DOMAIN_NAME]" at bounding box center [90, 341] width 128 height 42
copy p "[PERSON_NAME][EMAIL_ADDRESS][DOMAIN_NAME]"
